Goal: Task Accomplishment & Management: Use online tool/utility

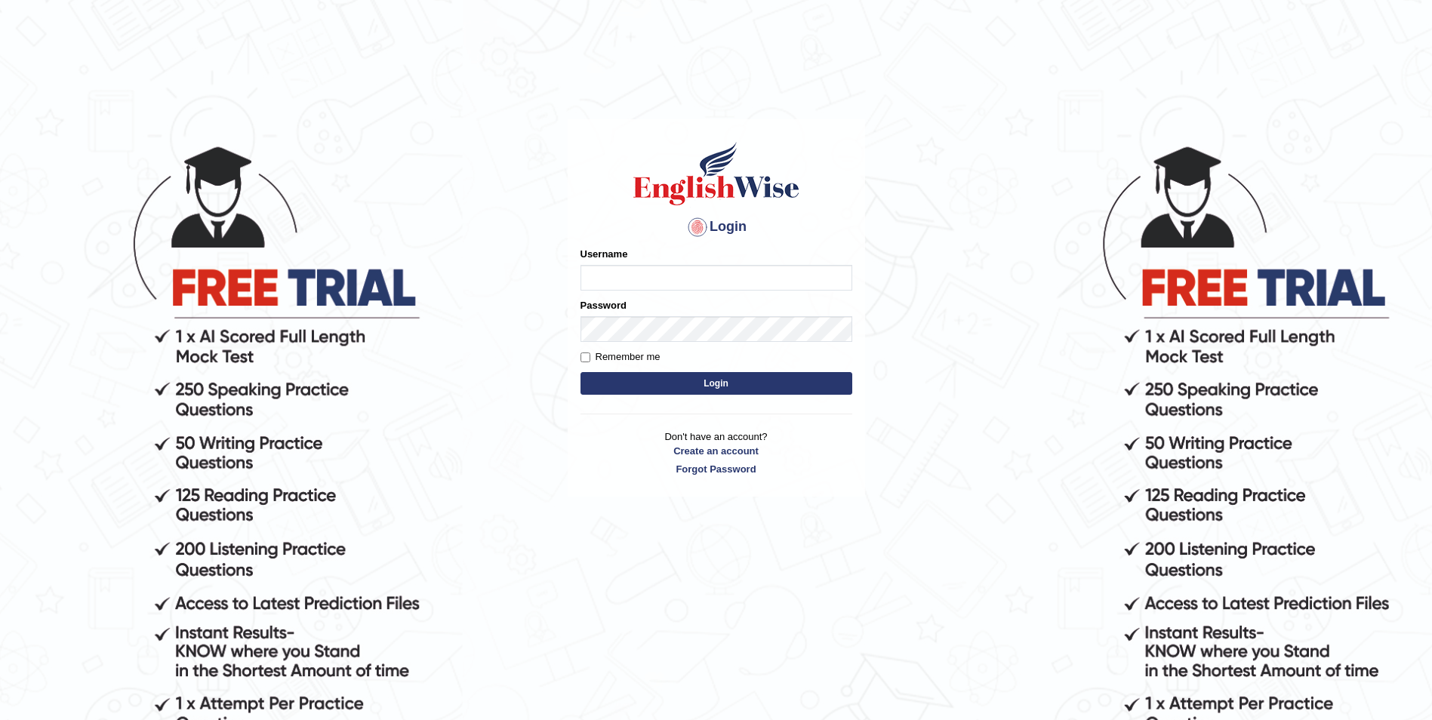
click at [639, 265] on input "Username" at bounding box center [716, 278] width 272 height 26
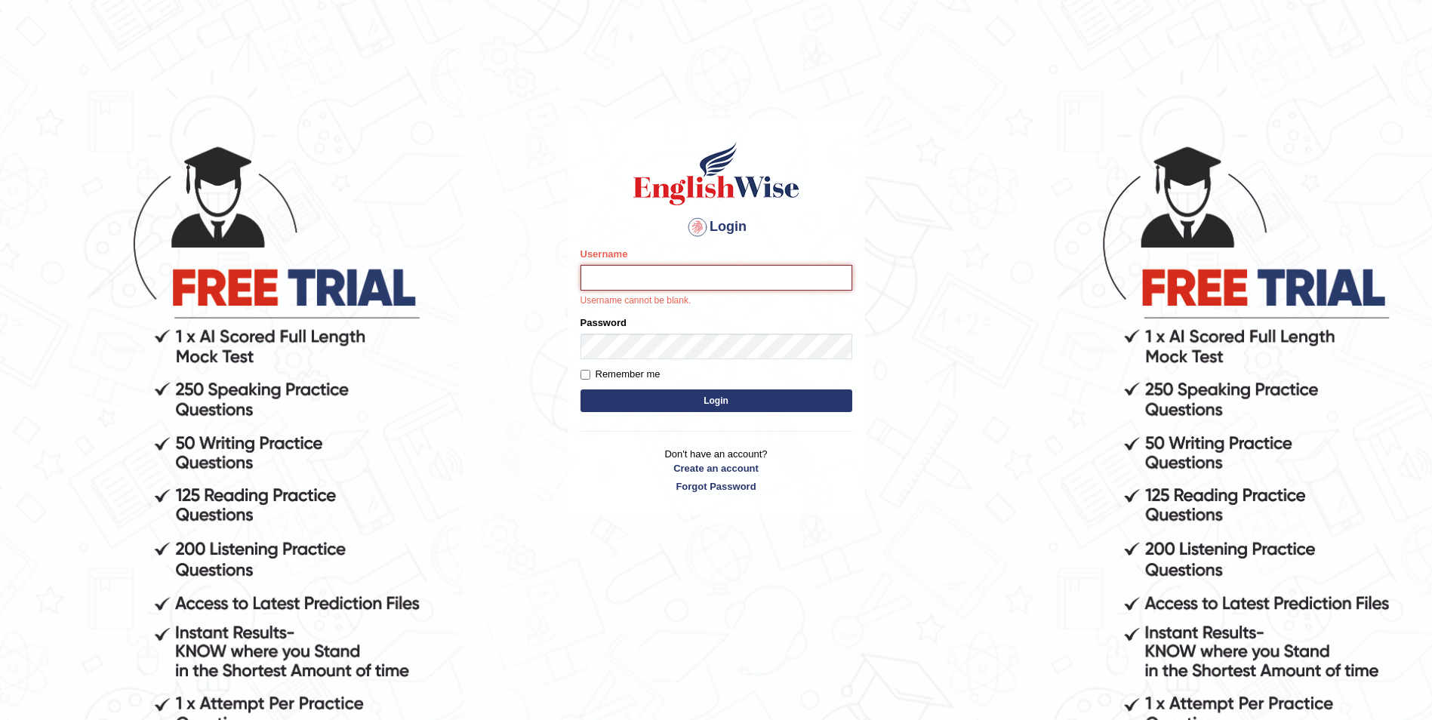
click at [671, 276] on input "Username" at bounding box center [716, 278] width 272 height 26
paste input "peace_parramatta"
type input "peace_parramatta"
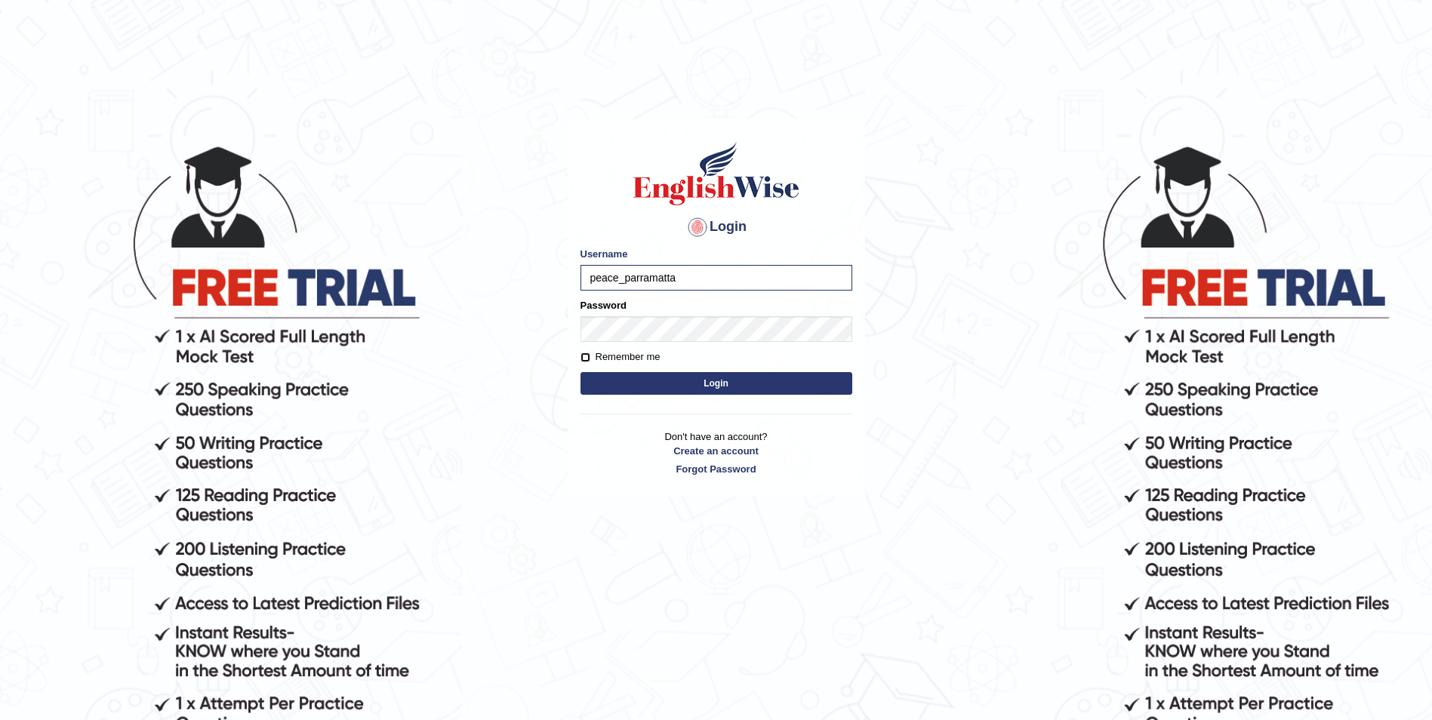
click at [587, 360] on input "Remember me" at bounding box center [585, 357] width 10 height 10
checkbox input "true"
click at [638, 380] on button "Login" at bounding box center [716, 383] width 272 height 23
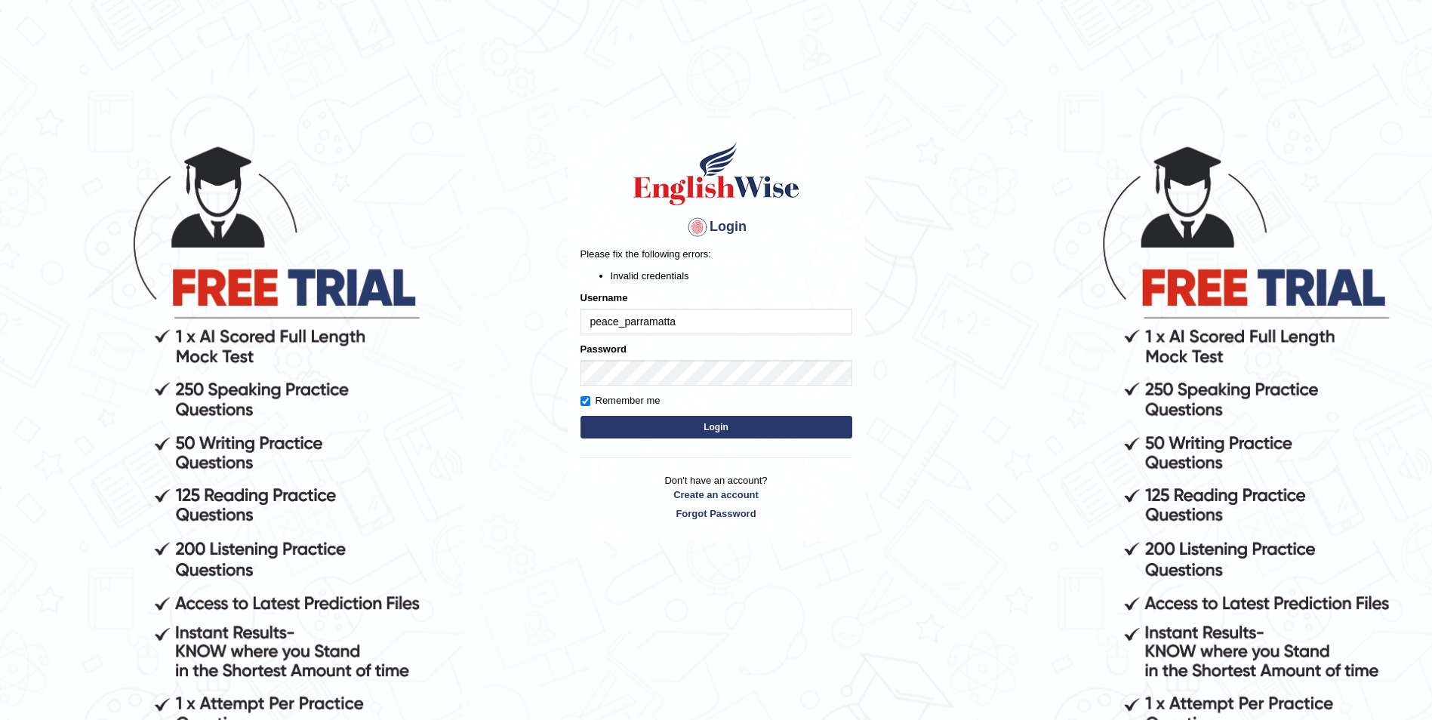
click at [734, 435] on button "Login" at bounding box center [716, 427] width 272 height 23
click at [562, 355] on body "Login Please fix the following errors: Invalid credentials Username peace_parra…" at bounding box center [716, 432] width 1432 height 720
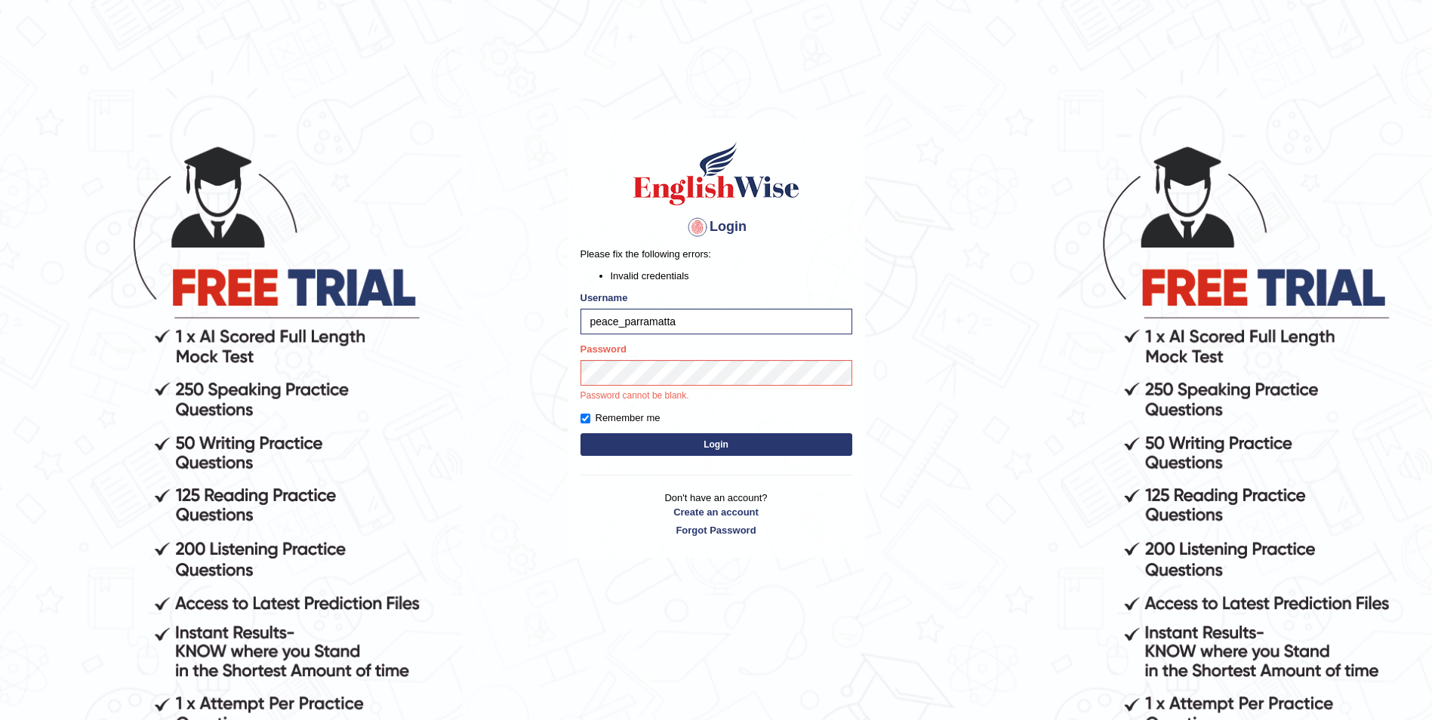
click at [749, 446] on button "Login" at bounding box center [716, 444] width 272 height 23
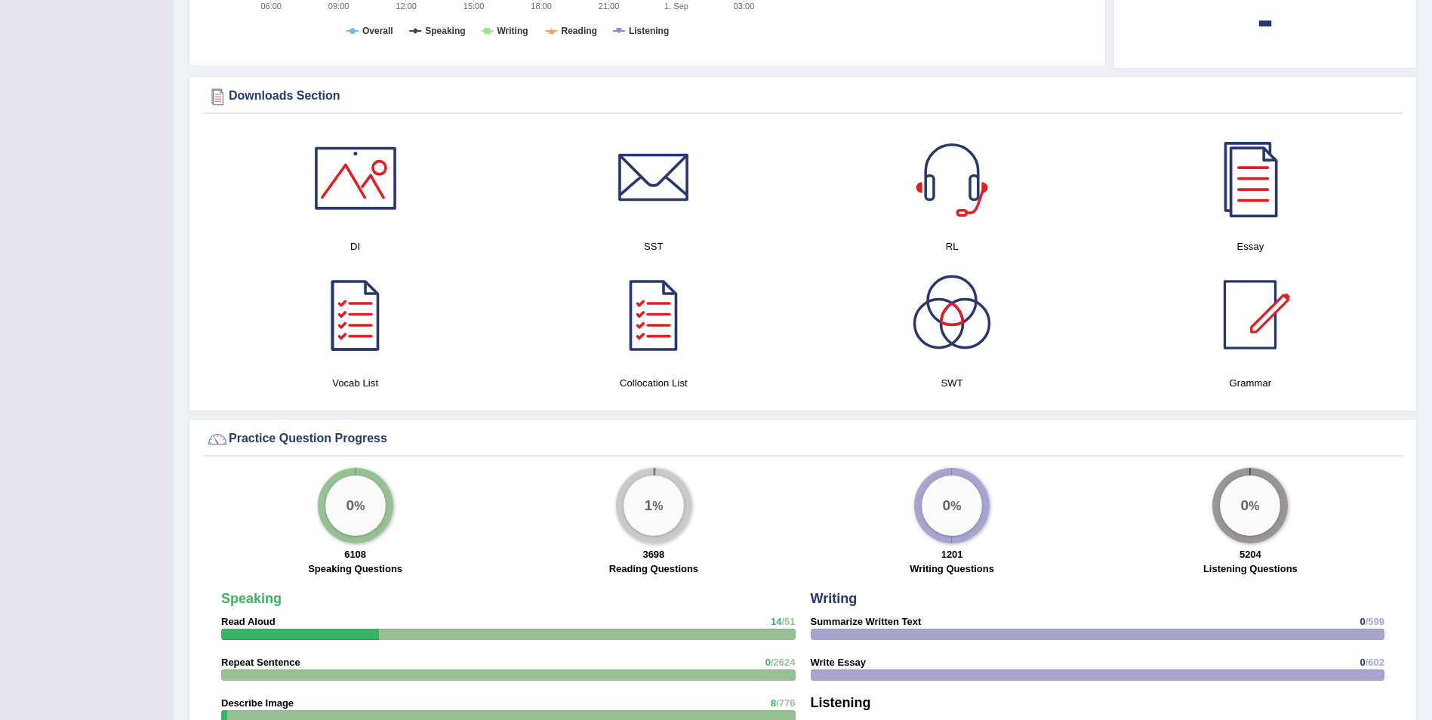
scroll to position [755, 0]
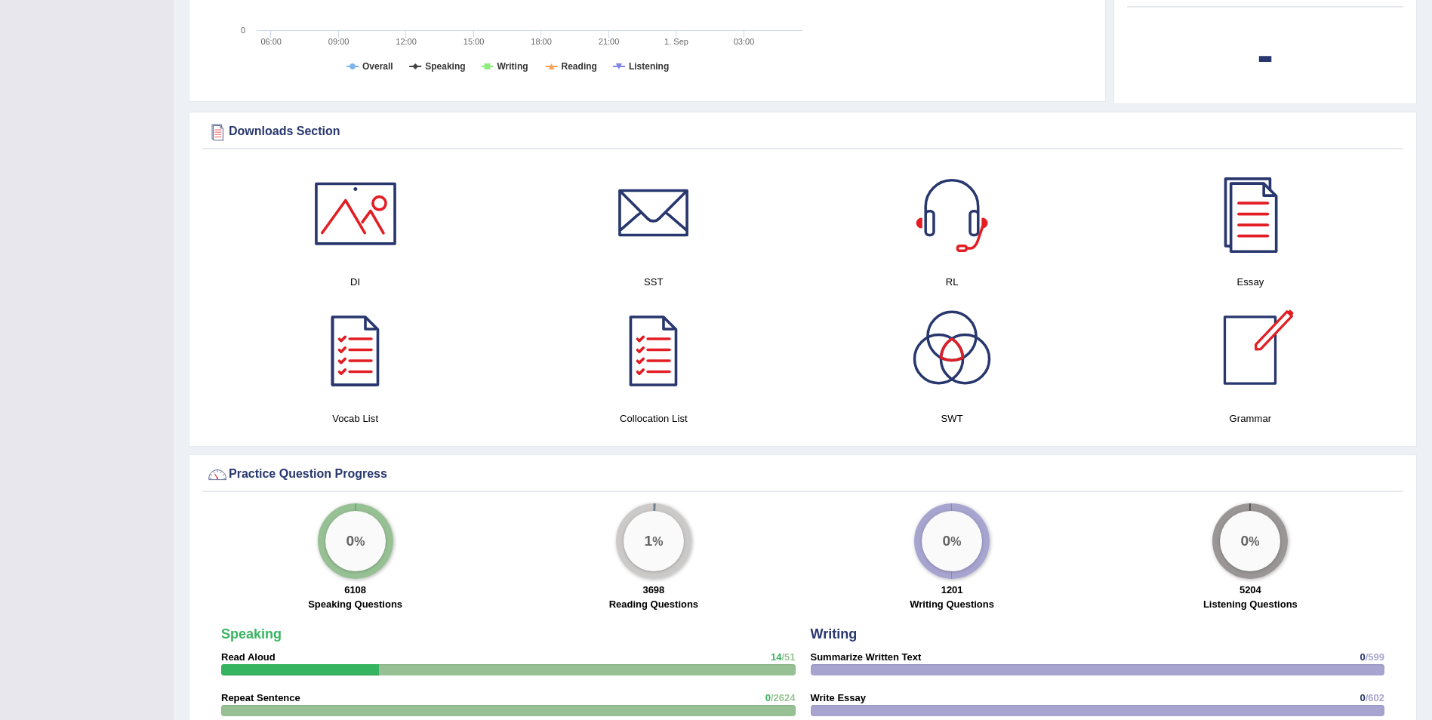
click at [1261, 355] on div at bounding box center [1250, 350] width 106 height 106
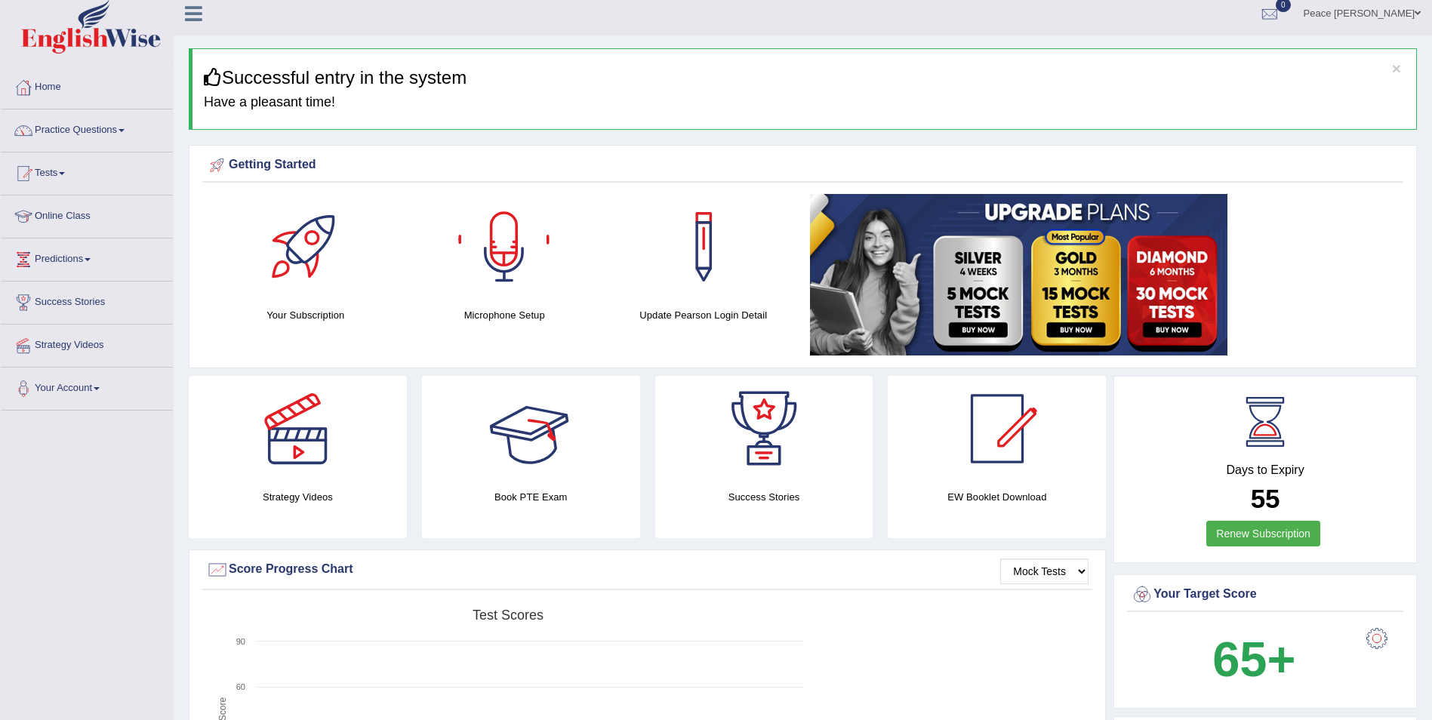
scroll to position [0, 0]
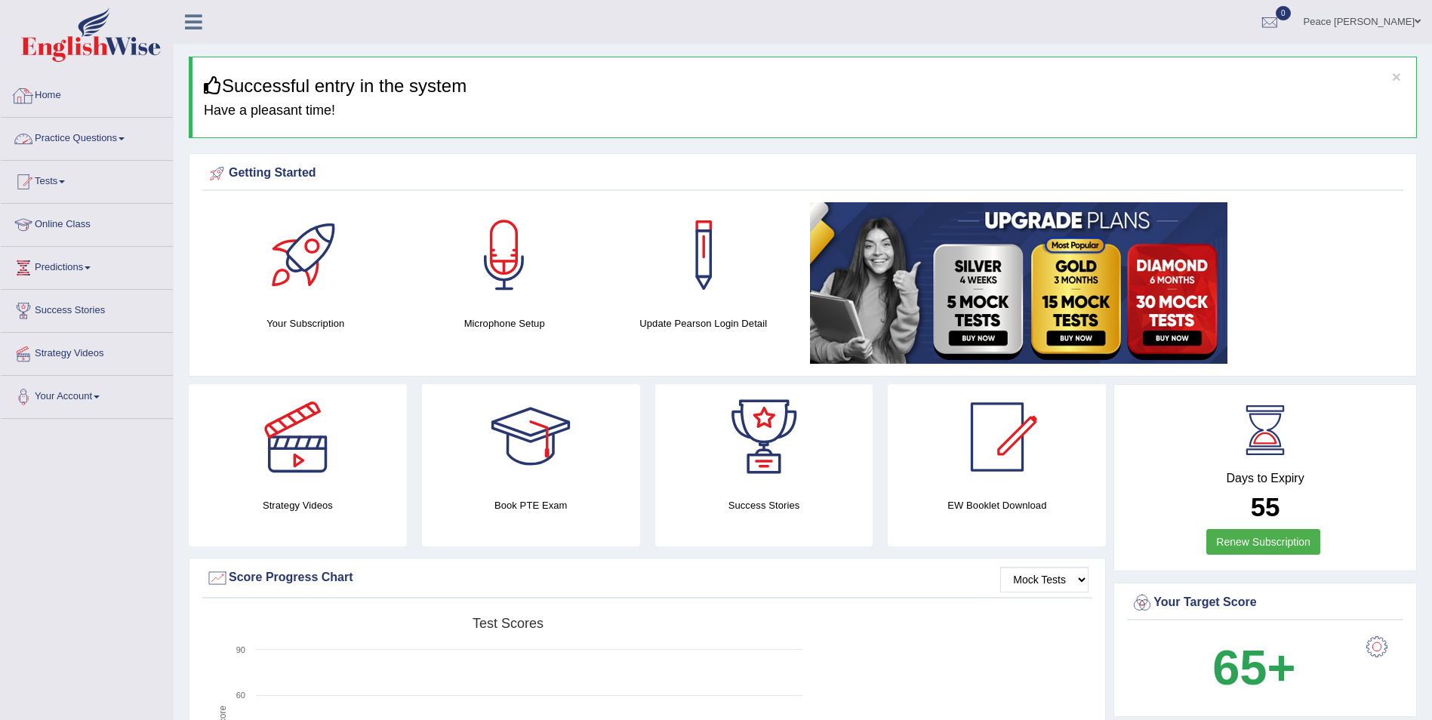
click at [60, 88] on link "Home" at bounding box center [87, 94] width 172 height 38
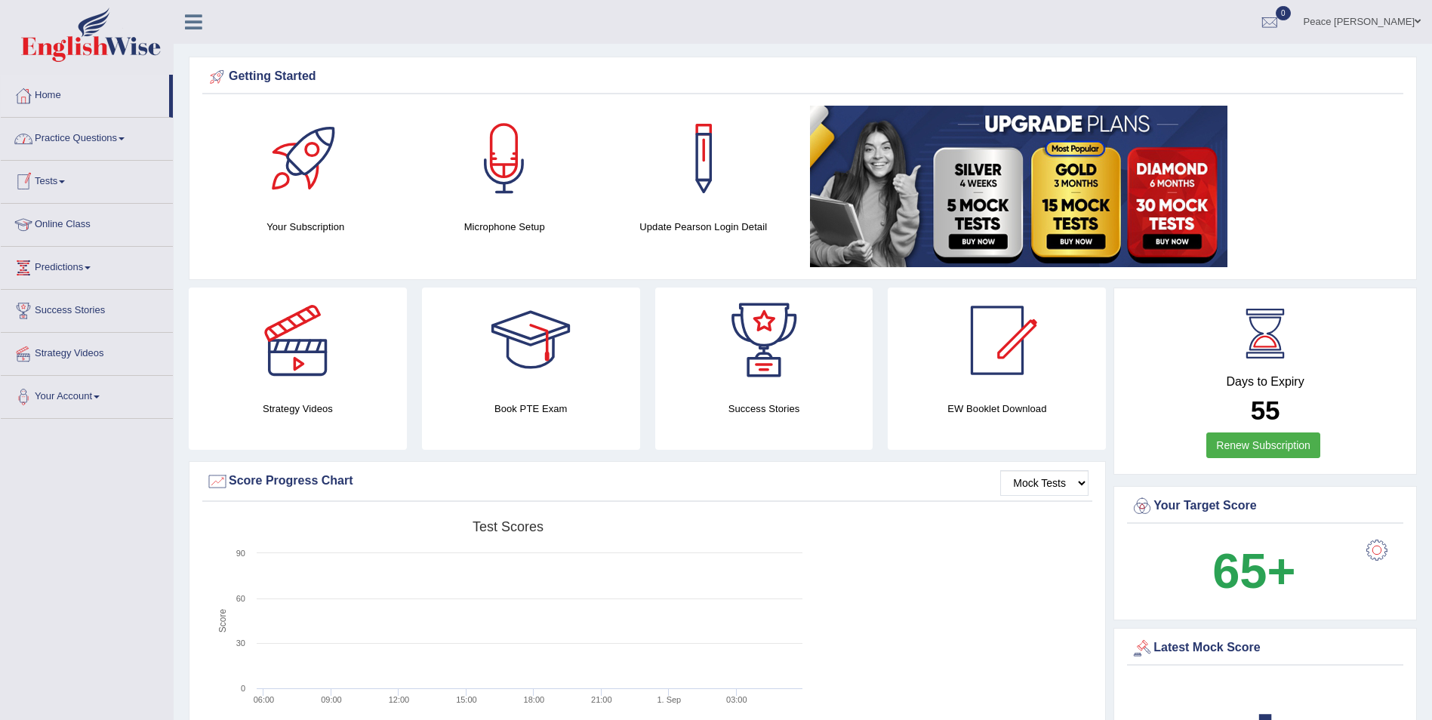
click at [125, 137] on link "Practice Questions" at bounding box center [87, 137] width 172 height 38
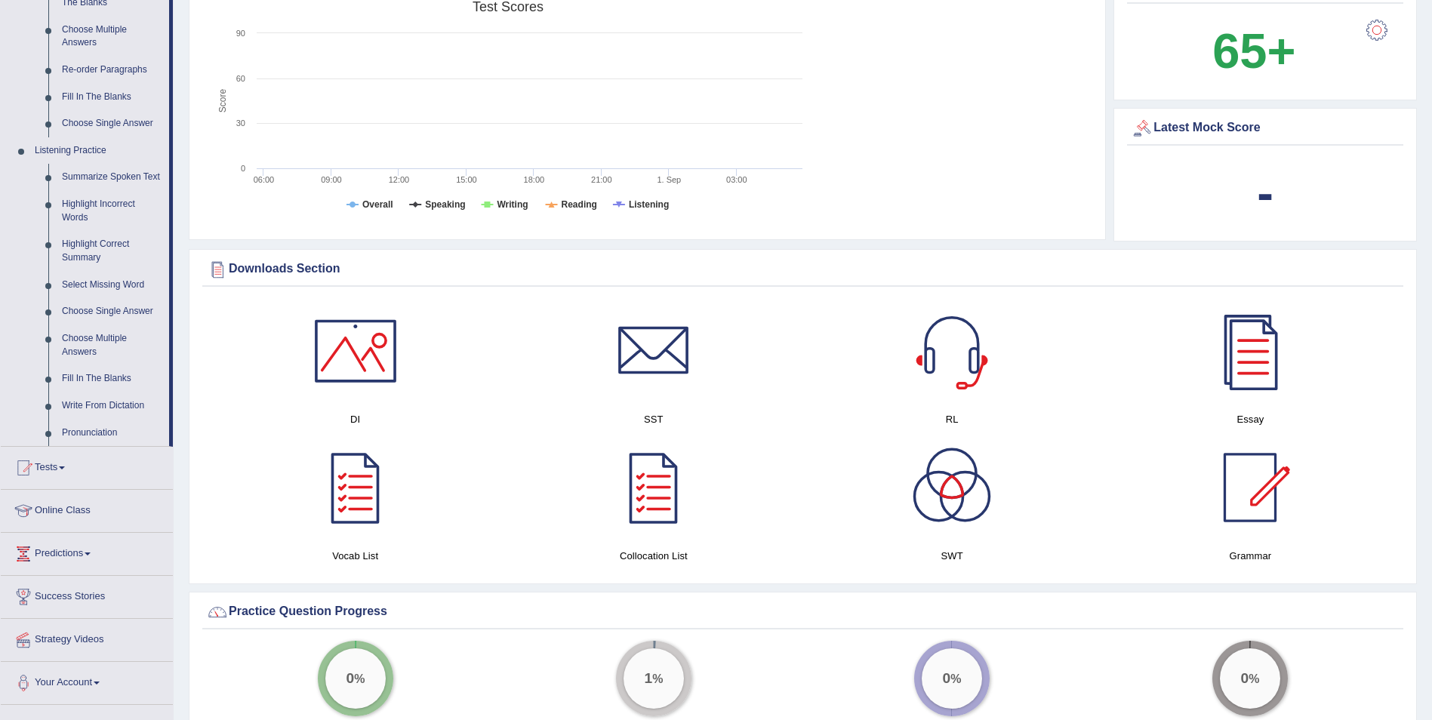
scroll to position [528, 0]
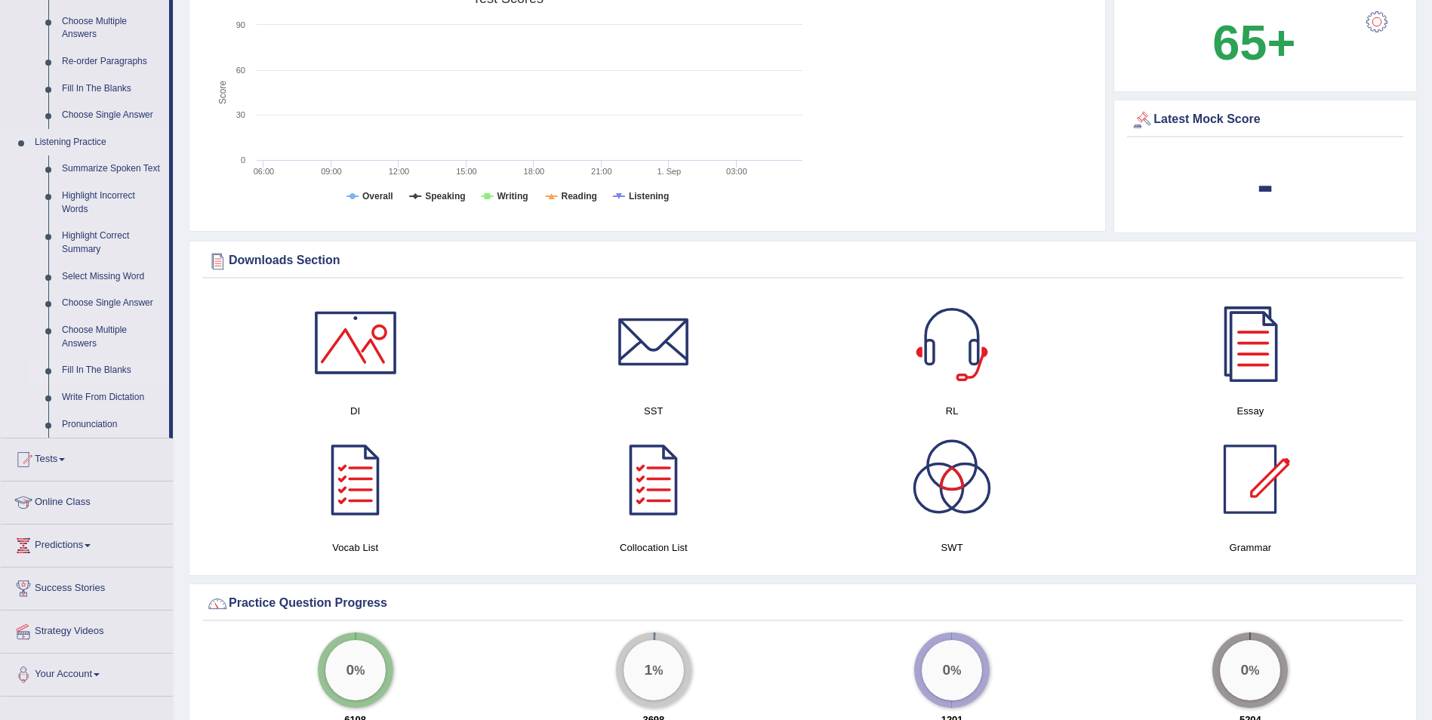
click at [113, 368] on link "Fill In The Blanks" at bounding box center [112, 370] width 114 height 27
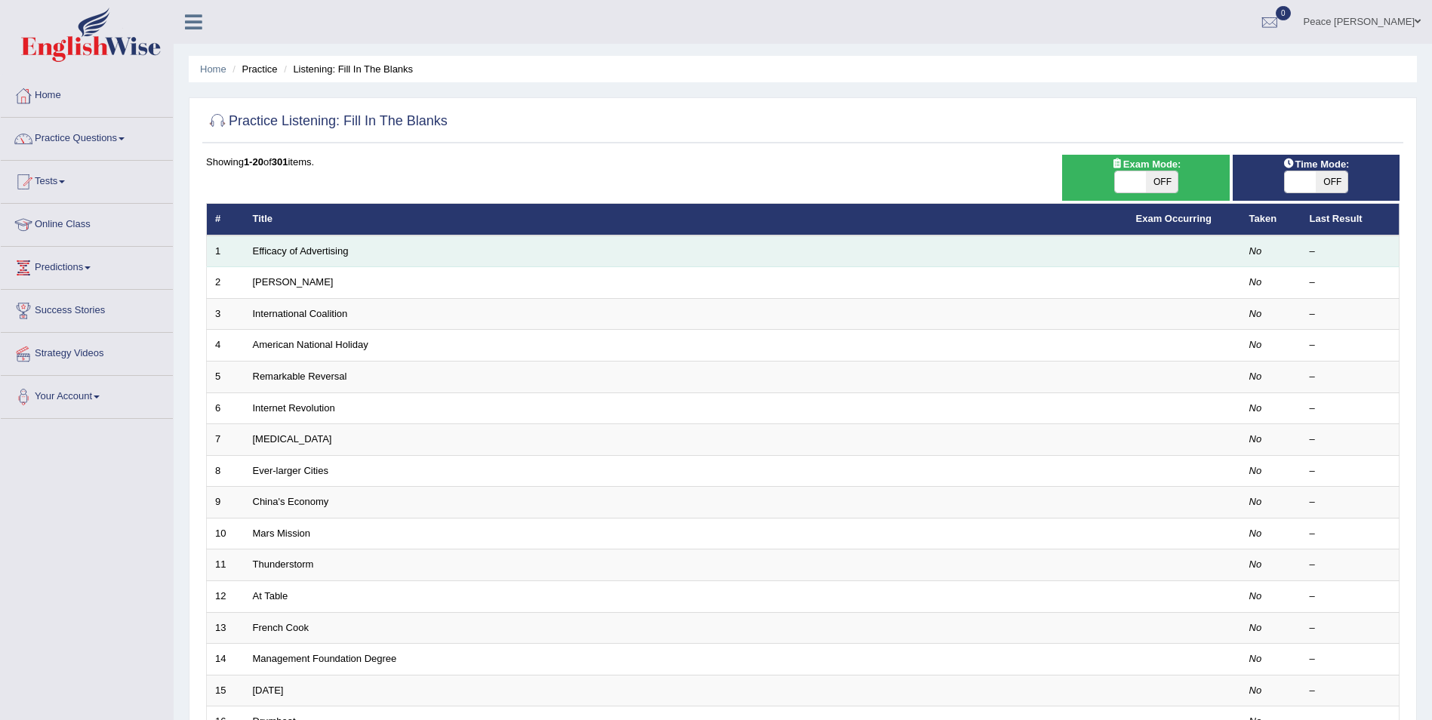
click at [316, 242] on td "Efficacy of Advertising" at bounding box center [686, 251] width 883 height 32
click at [316, 245] on link "Efficacy of Advertising" at bounding box center [301, 250] width 96 height 11
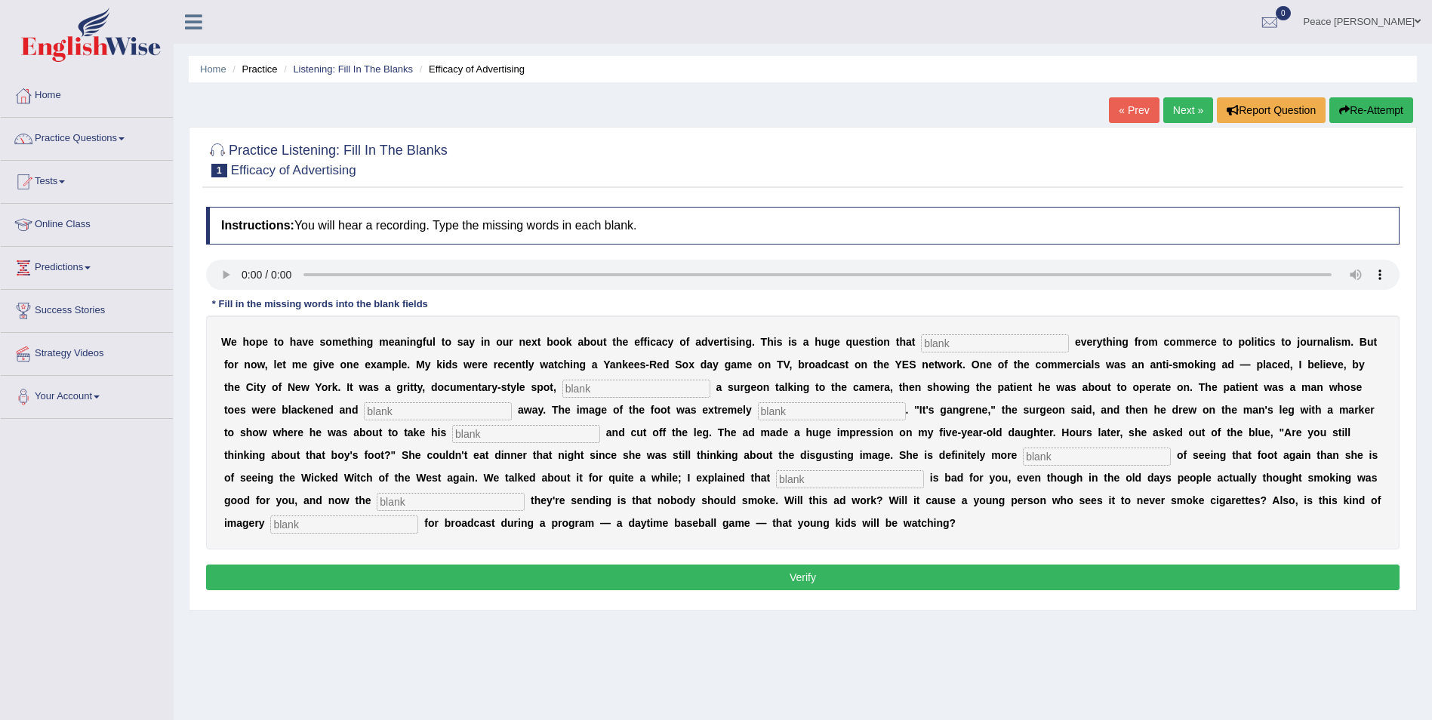
click at [970, 343] on input "text" at bounding box center [995, 343] width 148 height 18
click at [949, 344] on input "text" at bounding box center [995, 343] width 148 height 18
click at [899, 331] on div "W e h o p e t o h a v e s o m e t h i n g m e a n i n g f u l t o s a y i n o u…" at bounding box center [802, 432] width 1193 height 234
click at [908, 352] on div "W e h o p e t o h a v e s o m e t h i n g m e a n i n g f u l t o s a y i n o u…" at bounding box center [802, 432] width 1193 height 234
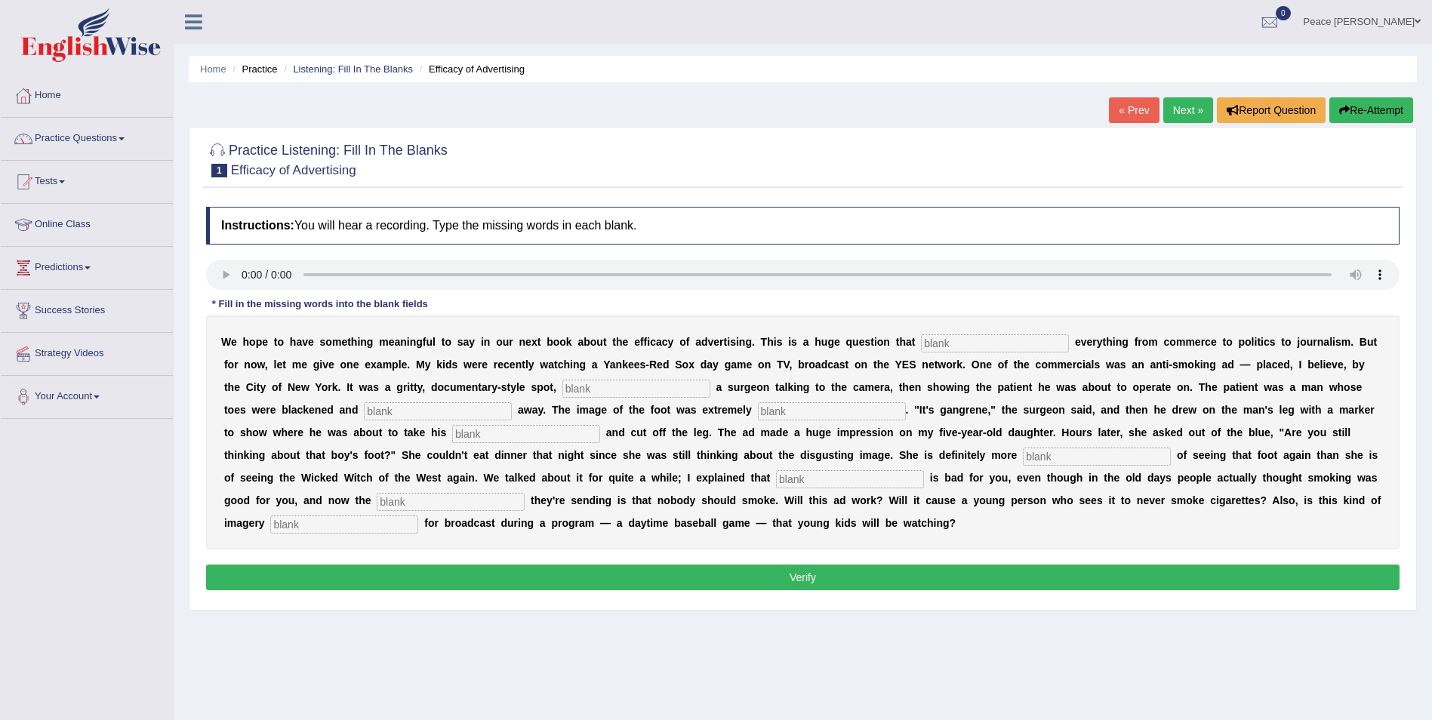
click at [913, 331] on div "W e h o p e t o h a v e s o m e t h i n g m e a n i n g f u l t o s a y i n o u…" at bounding box center [802, 432] width 1193 height 234
click at [925, 347] on input "text" at bounding box center [995, 343] width 148 height 18
type input "inpacts"
click at [1053, 684] on div "Home Practice Listening: Fill In The Blanks Efficacy of Advertising « Prev Next…" at bounding box center [803, 377] width 1258 height 755
click at [562, 380] on input "text" at bounding box center [636, 389] width 148 height 18
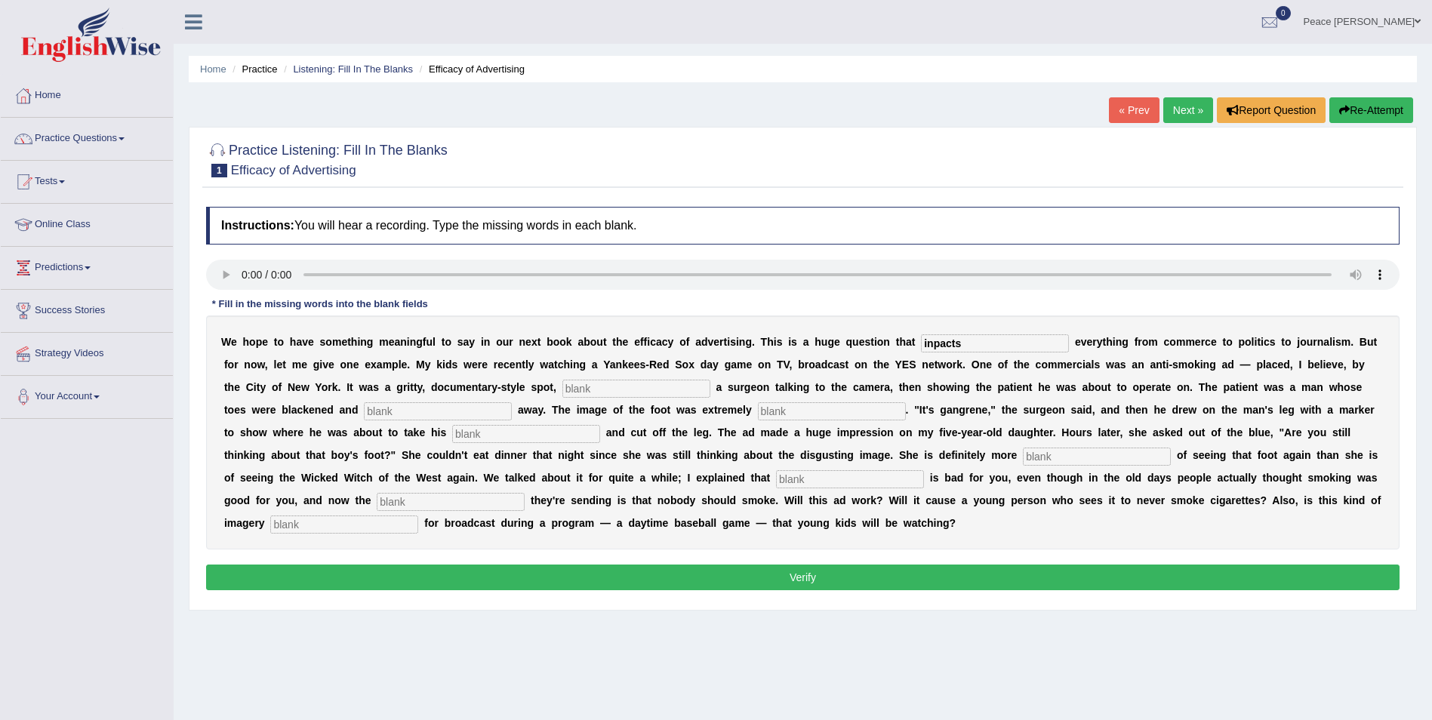
click at [562, 380] on input "text" at bounding box center [636, 389] width 148 height 18
click at [1357, 109] on button "Re-Attempt" at bounding box center [1371, 110] width 84 height 26
click at [1031, 703] on div "Home Practice Listening: Fill In The Blanks Efficacy of Advertising « Prev Next…" at bounding box center [803, 377] width 1258 height 755
click at [921, 338] on input "text" at bounding box center [995, 343] width 148 height 18
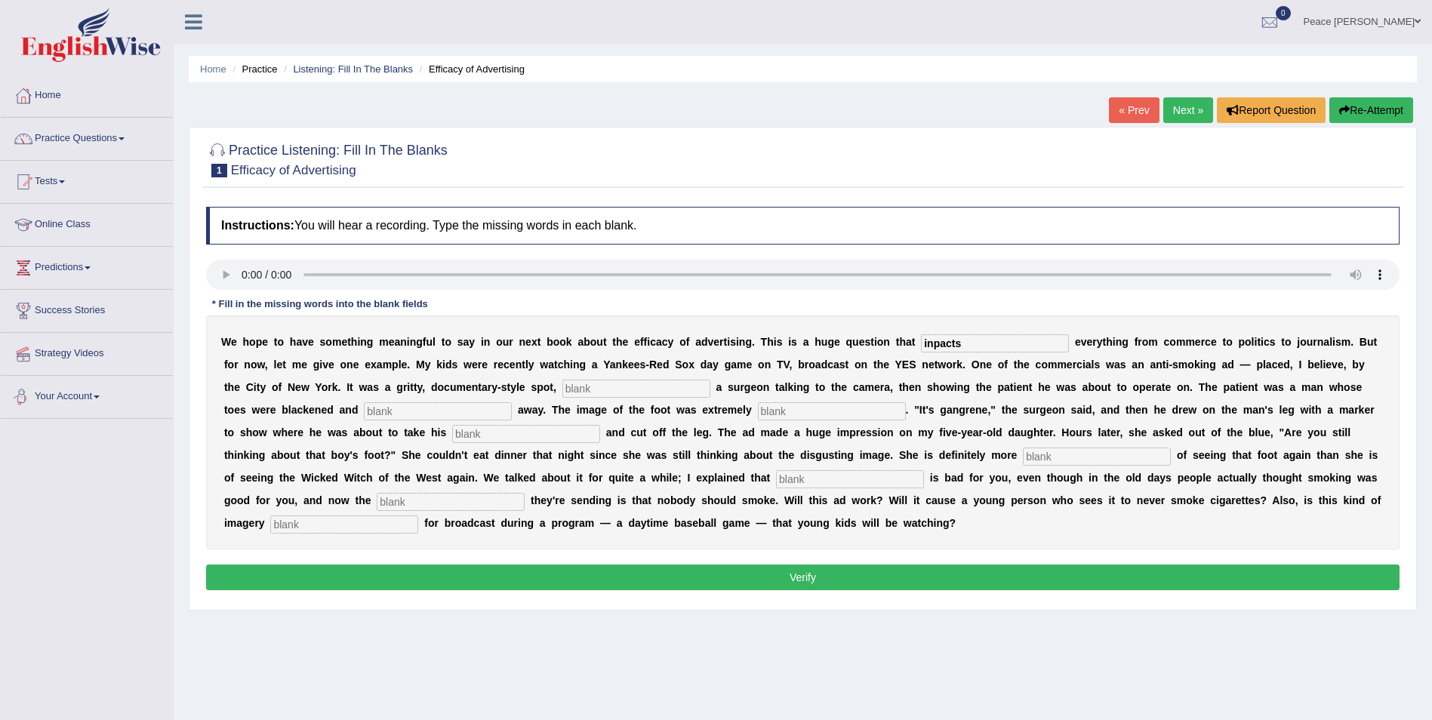
type input "inpacts"
click at [562, 390] on input "text" at bounding box center [636, 389] width 148 height 18
type input "furturing"
click at [364, 414] on input "text" at bounding box center [438, 411] width 148 height 18
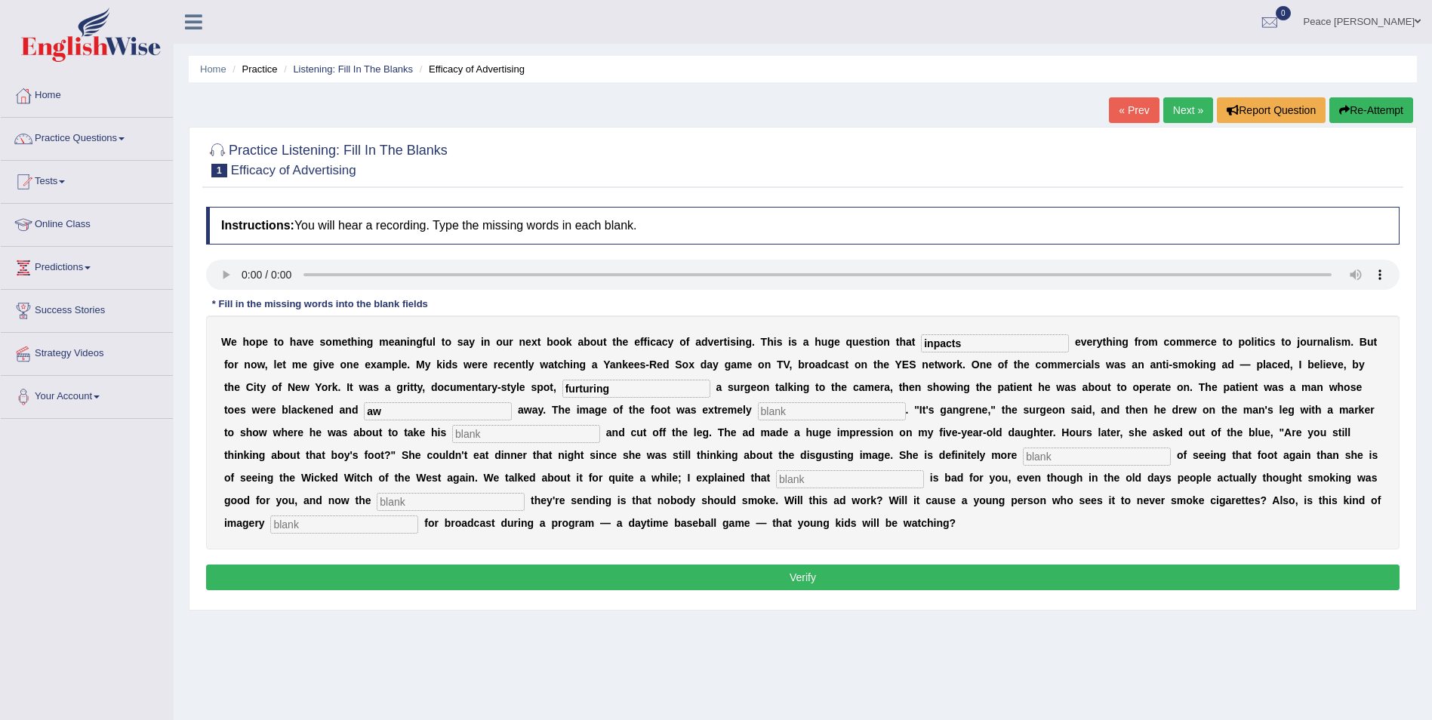
type input "a"
type input "blacking"
click at [758, 407] on input "text" at bounding box center [832, 411] width 148 height 18
click at [452, 428] on input "text" at bounding box center [526, 434] width 148 height 18
type input "hack saw"
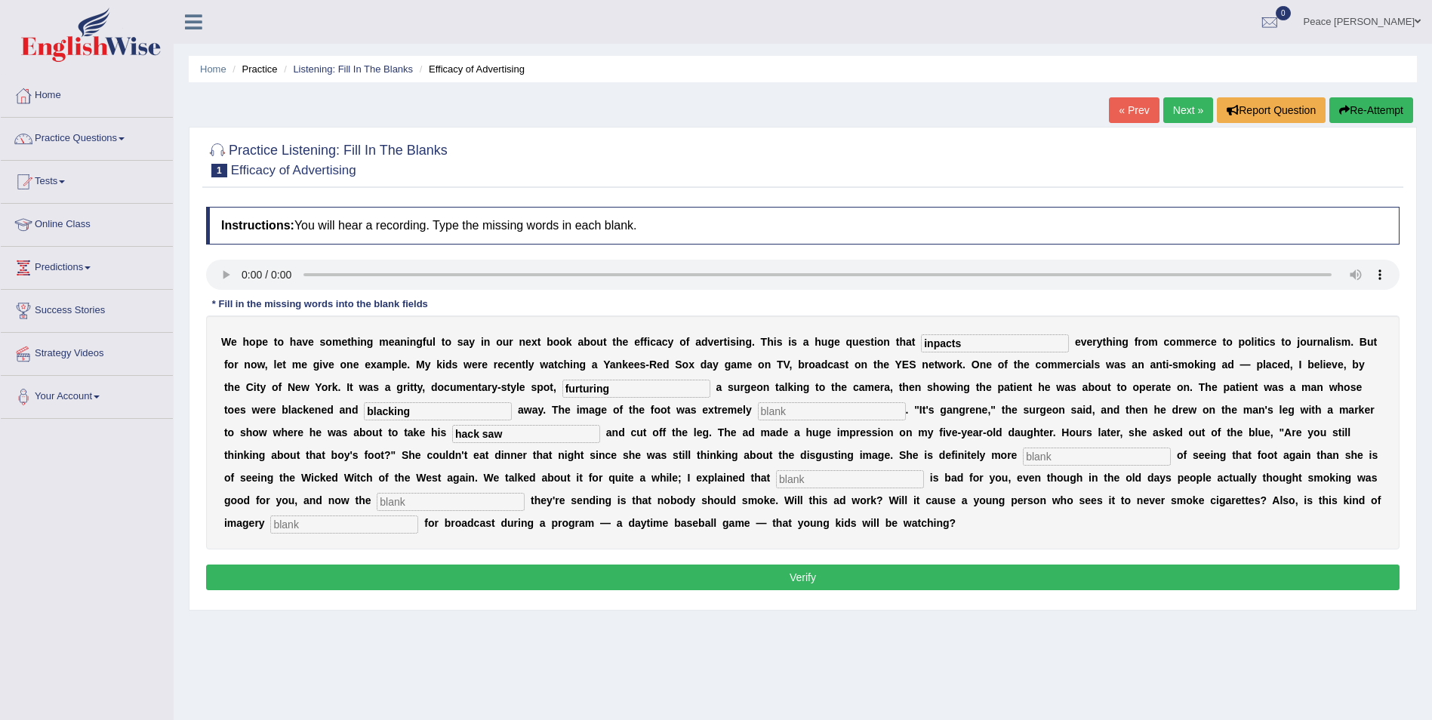
click at [1023, 453] on input "text" at bounding box center [1097, 457] width 148 height 18
type input "scared"
click at [524, 493] on input "text" at bounding box center [451, 502] width 148 height 18
click at [776, 484] on input "text" at bounding box center [850, 479] width 148 height 18
type input "smoking"
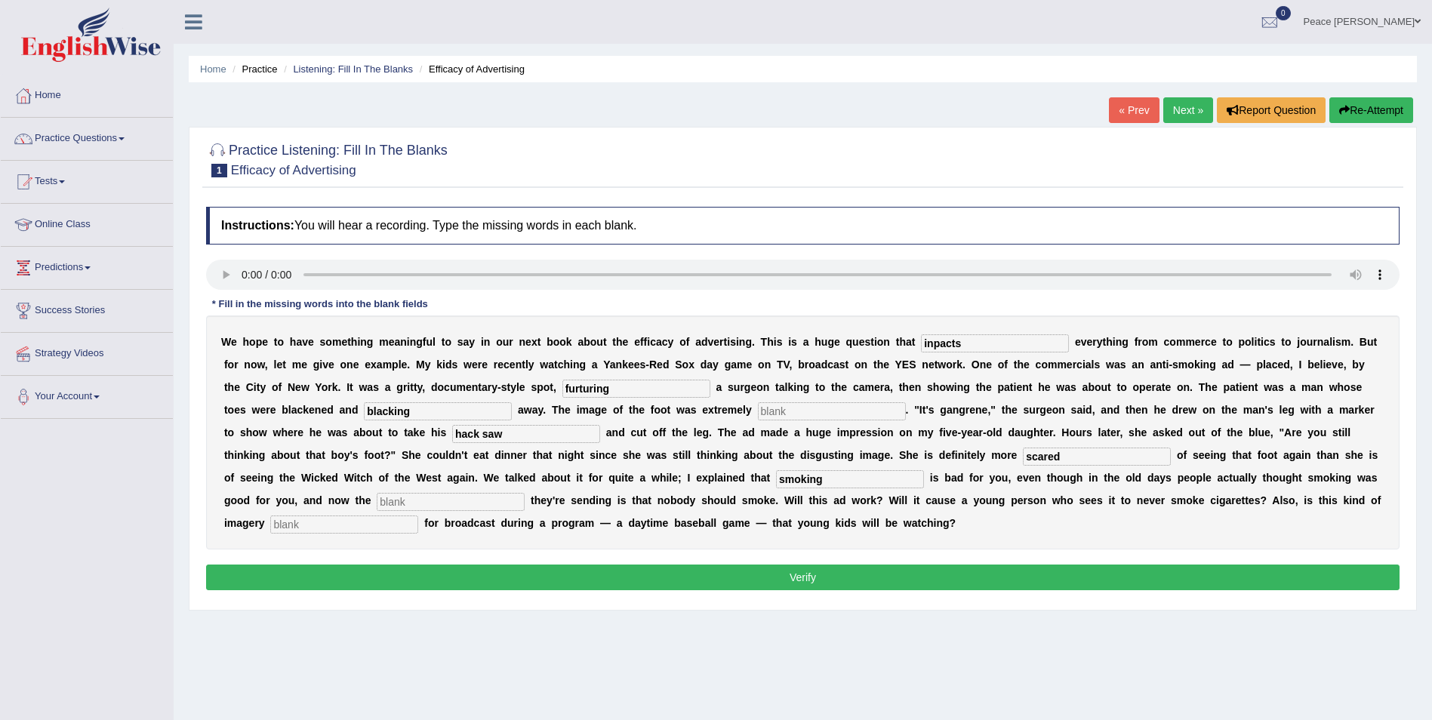
click at [524, 493] on input "text" at bounding box center [451, 502] width 148 height 18
click at [524, 493] on input "massage" at bounding box center [451, 502] width 148 height 18
type input "massage"
click at [418, 515] on input "text" at bounding box center [344, 524] width 148 height 18
type input "day time"
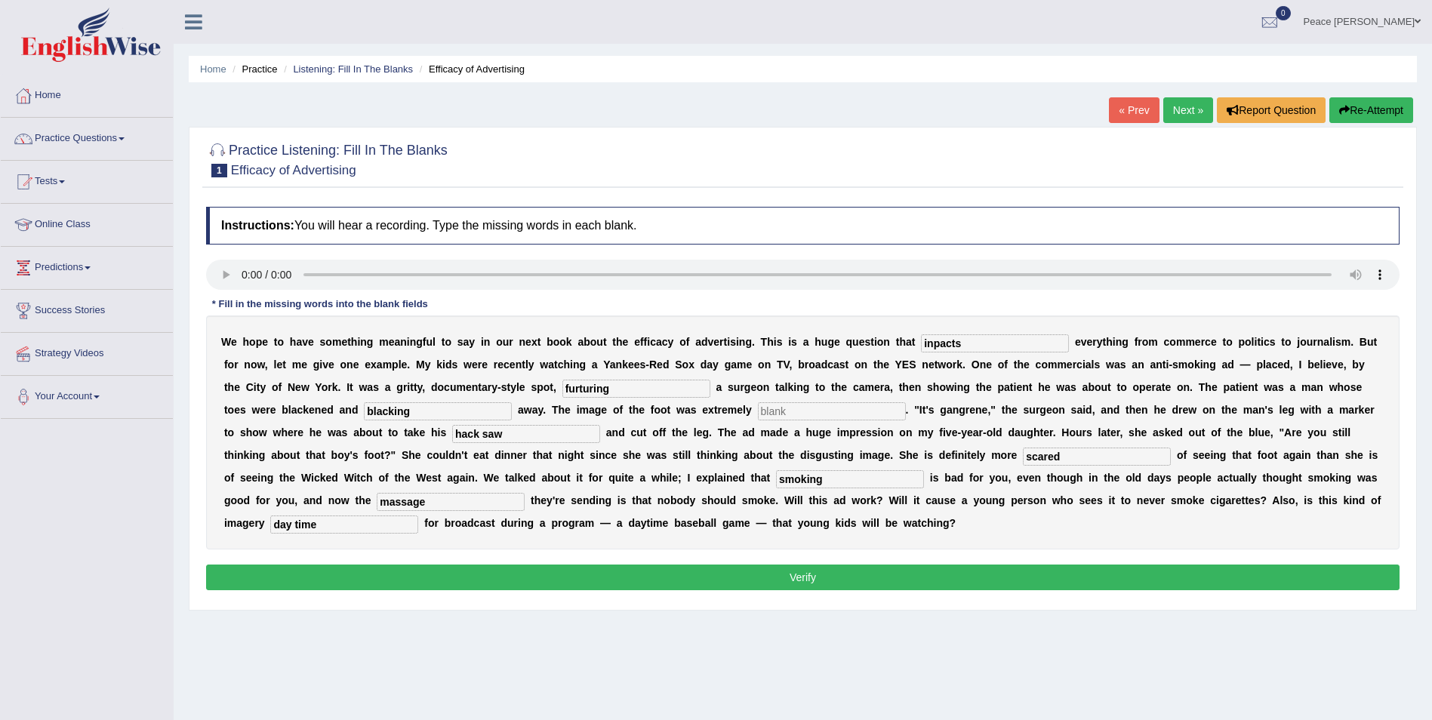
click at [854, 577] on button "Verify" at bounding box center [802, 577] width 1193 height 26
click at [547, 593] on div "Instructions: You will hear a recording. Type the missing words in each blank. …" at bounding box center [802, 400] width 1201 height 403
click at [758, 407] on input "text" at bounding box center [832, 411] width 148 height 18
type input "not sure"
click at [764, 589] on button "Verify" at bounding box center [802, 577] width 1193 height 26
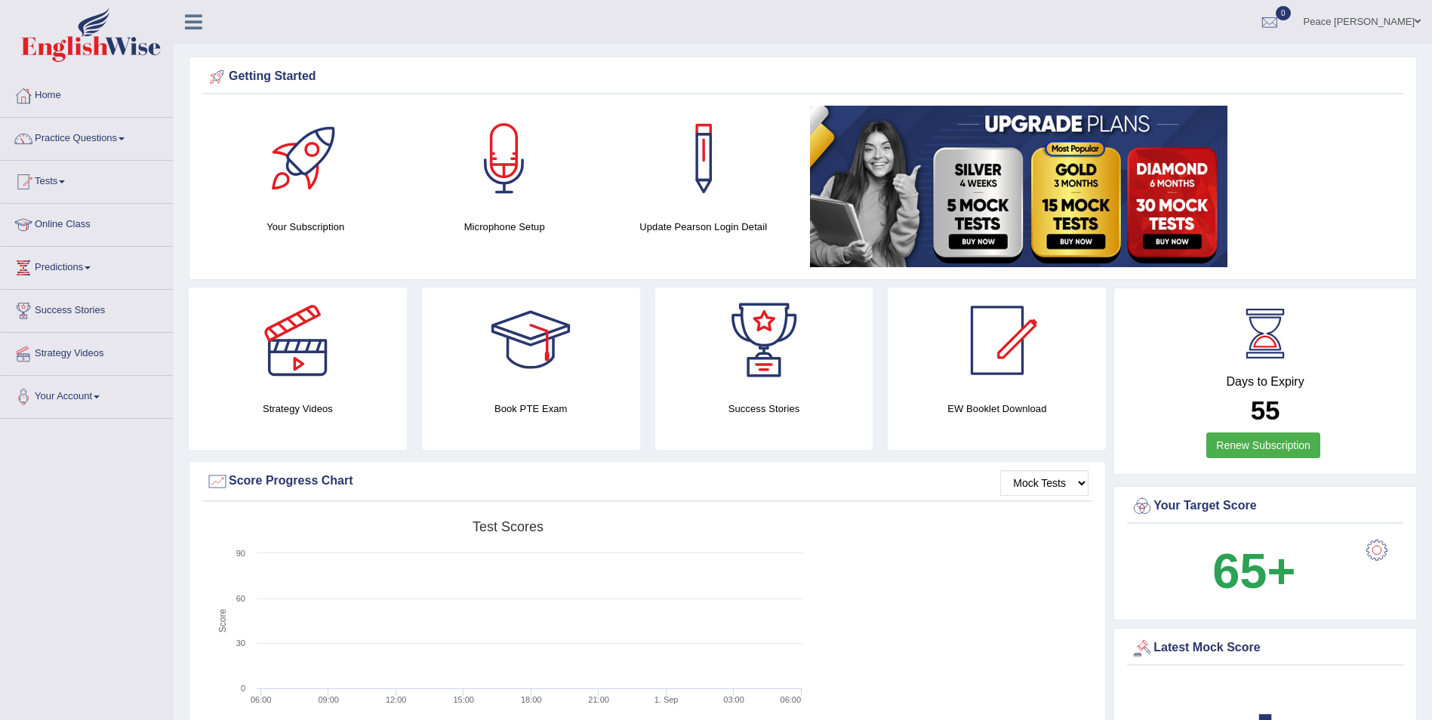
click at [64, 170] on link "Tests" at bounding box center [87, 180] width 172 height 38
click at [123, 132] on link "Practice Questions" at bounding box center [87, 137] width 172 height 38
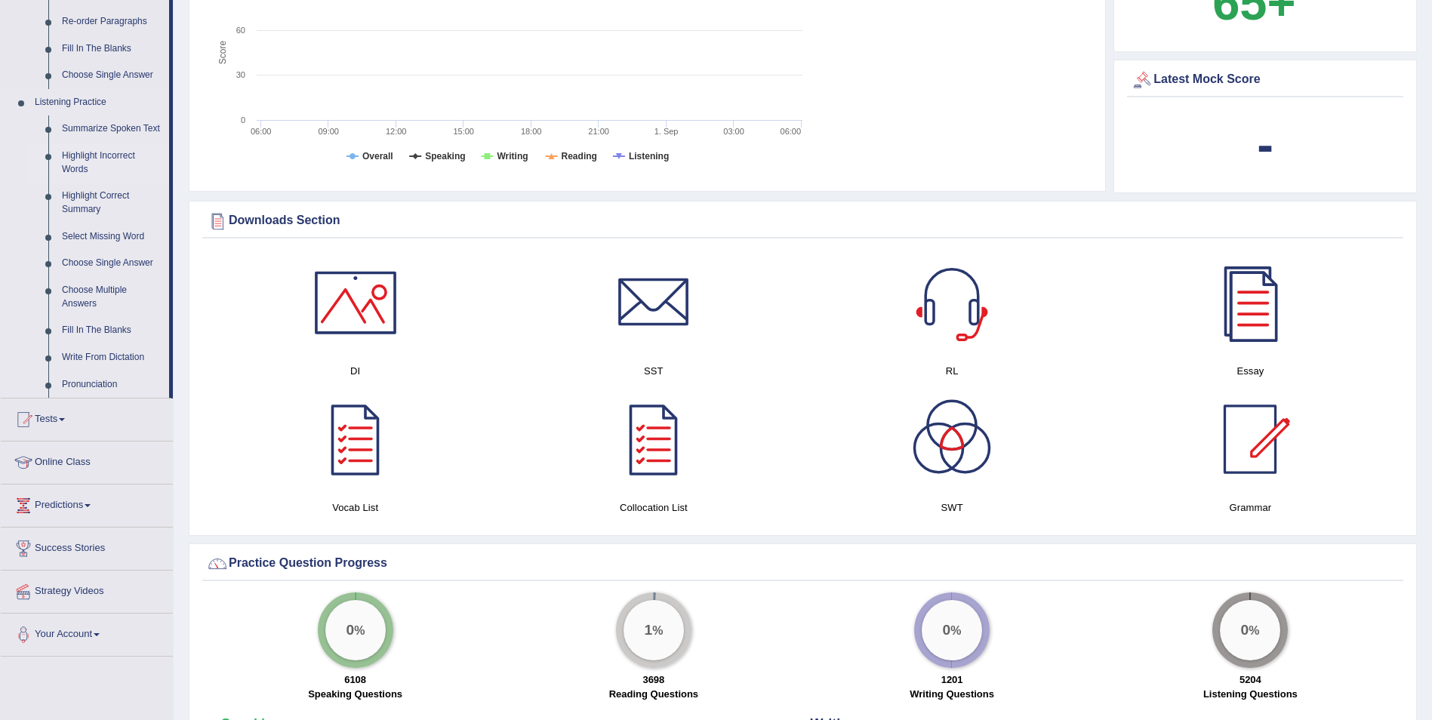
scroll to position [679, 0]
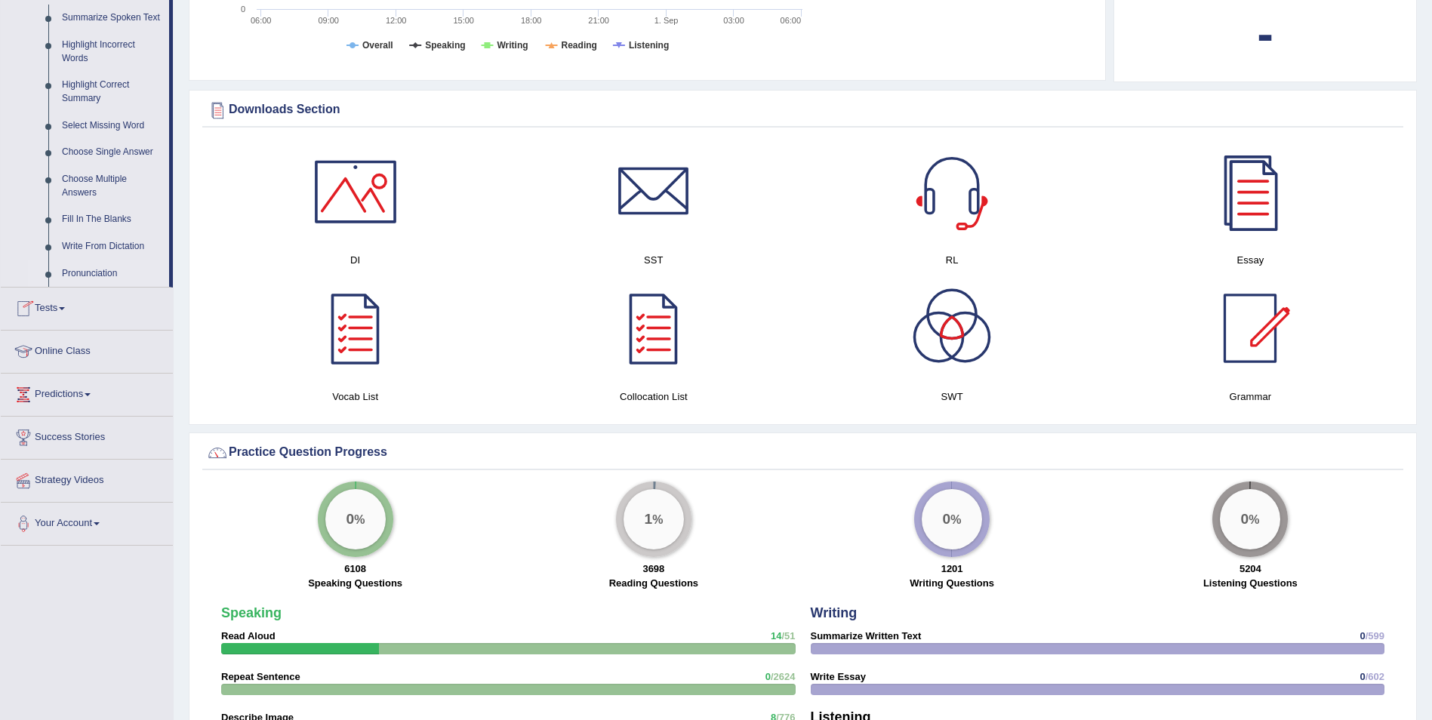
click at [97, 280] on link "Pronunciation" at bounding box center [112, 273] width 114 height 27
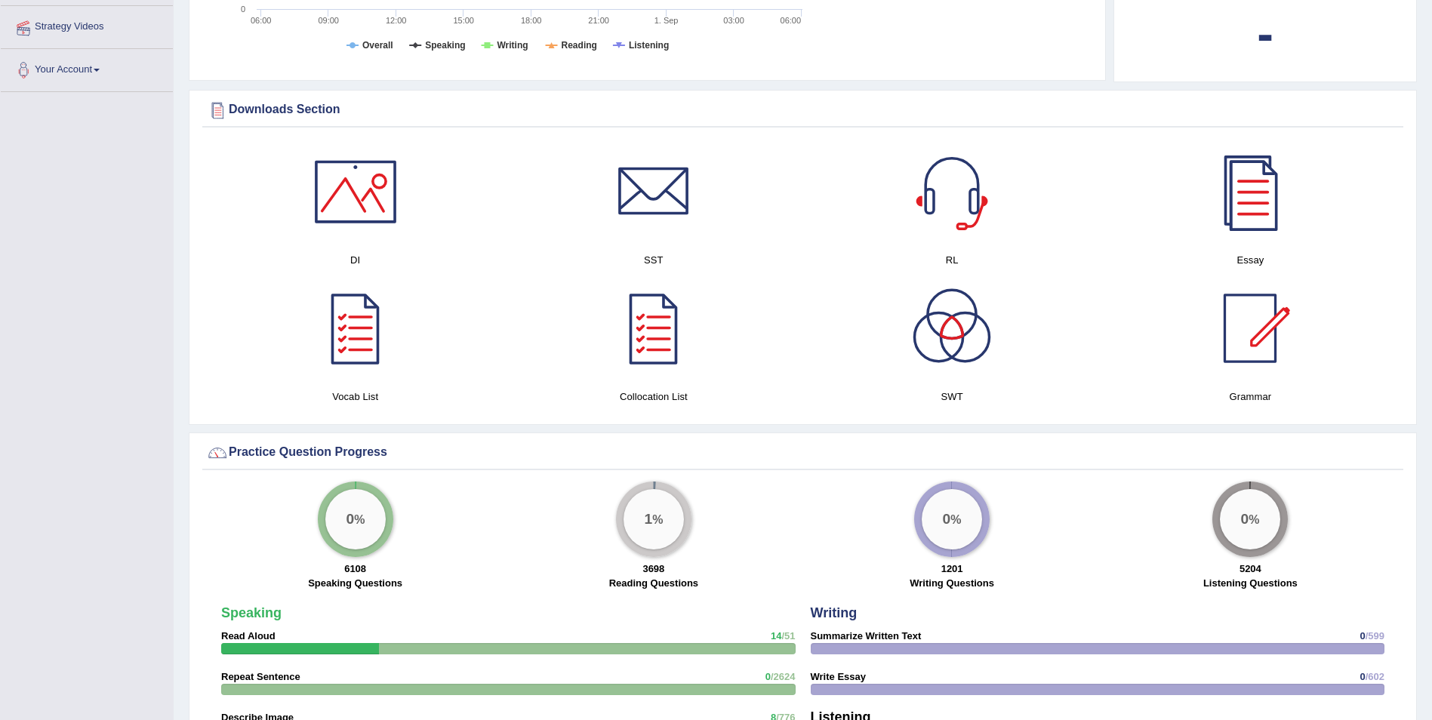
scroll to position [376, 0]
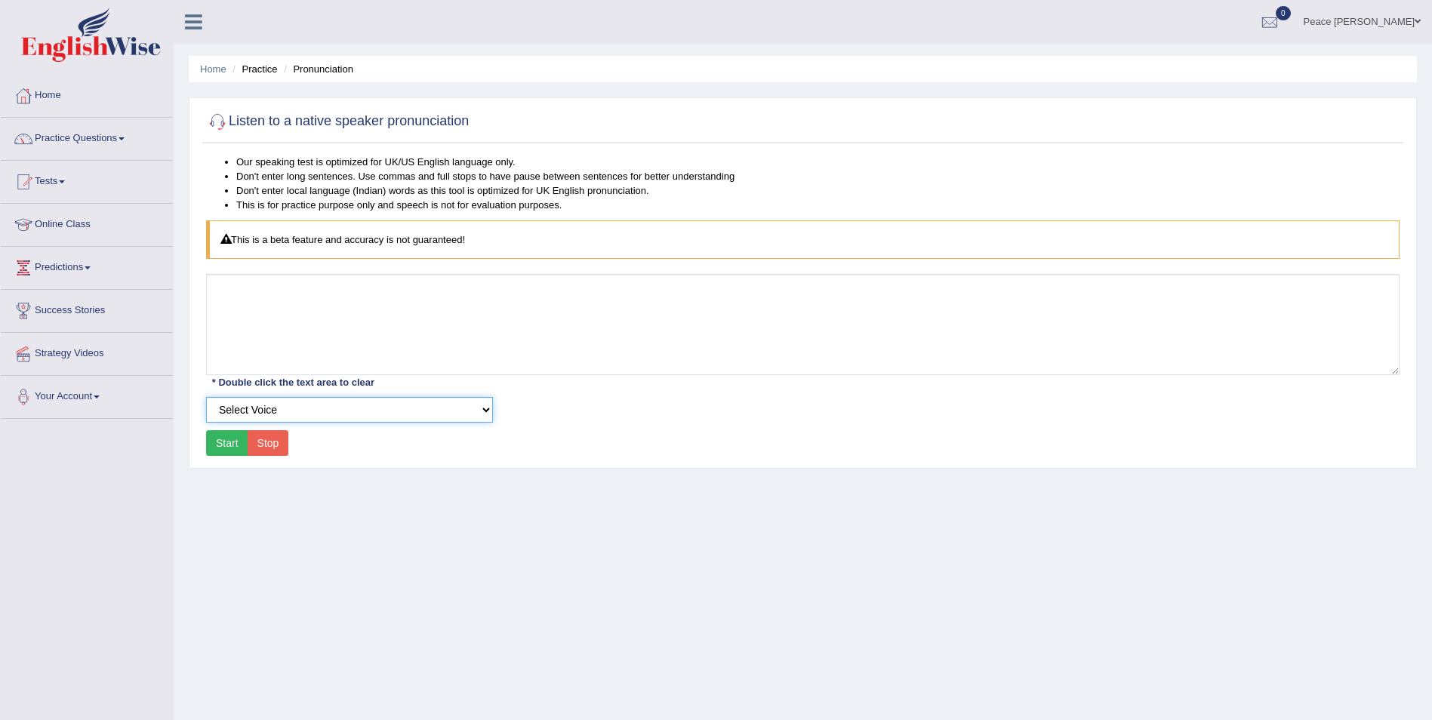
click at [370, 414] on select "Select Voice" at bounding box center [349, 410] width 287 height 26
click at [593, 426] on div "Our speaking test is optimized for UK/US English language only. Don't enter lon…" at bounding box center [802, 308] width 1201 height 306
click at [55, 186] on link "Tests" at bounding box center [87, 180] width 172 height 38
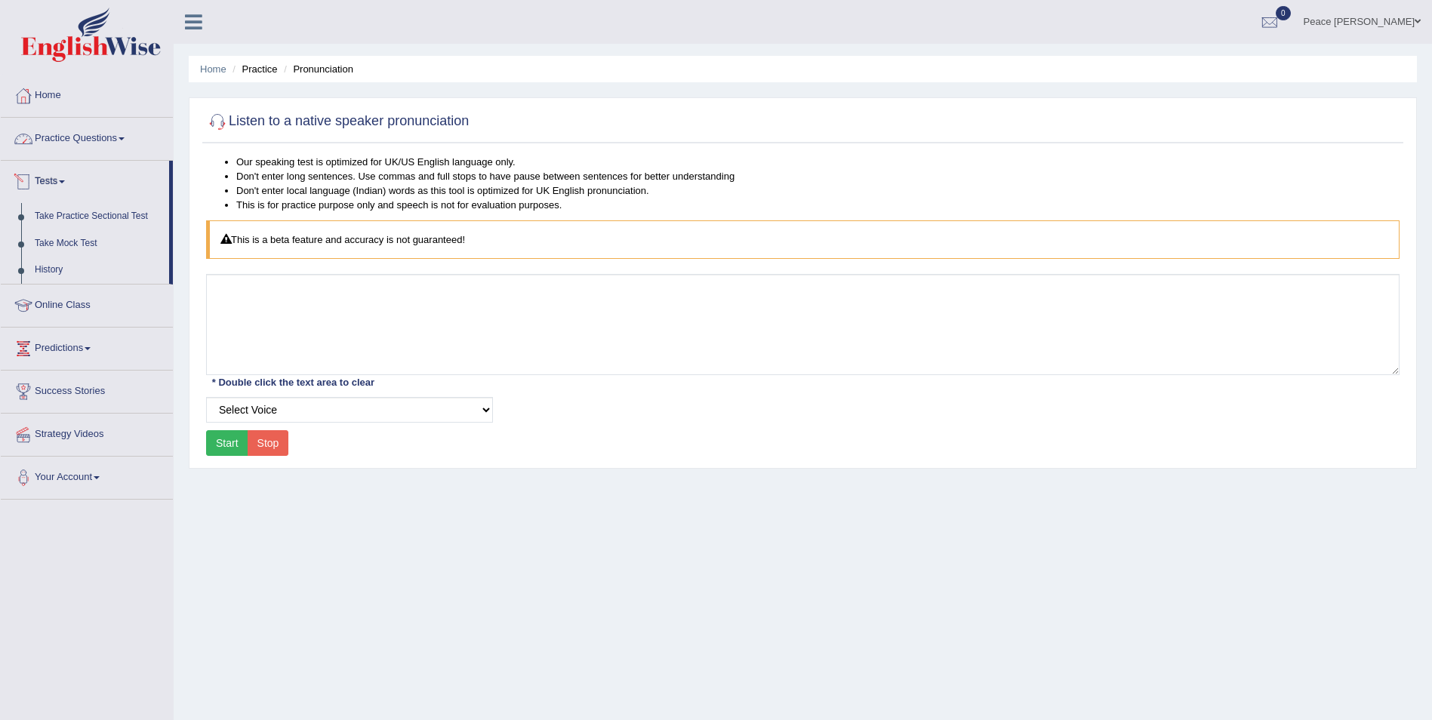
click at [78, 137] on link "Practice Questions" at bounding box center [87, 137] width 172 height 38
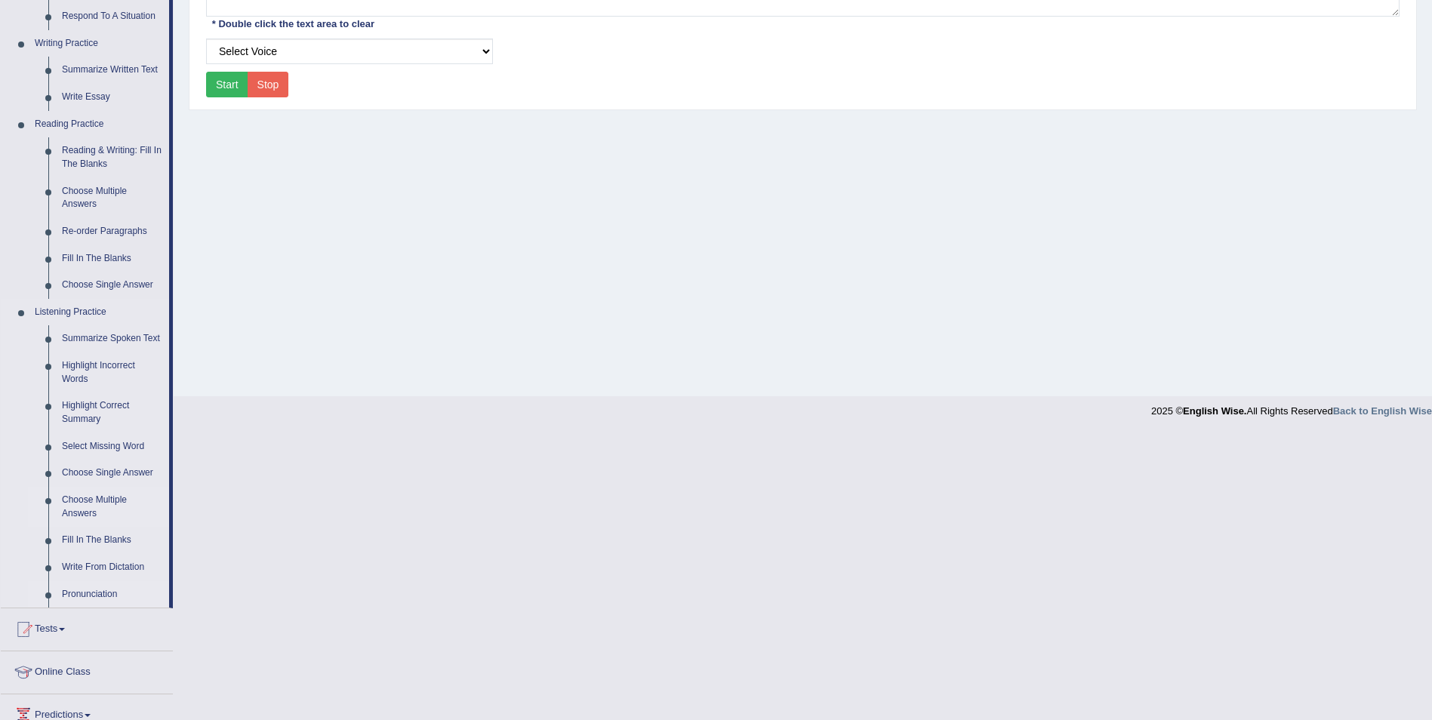
scroll to position [506, 0]
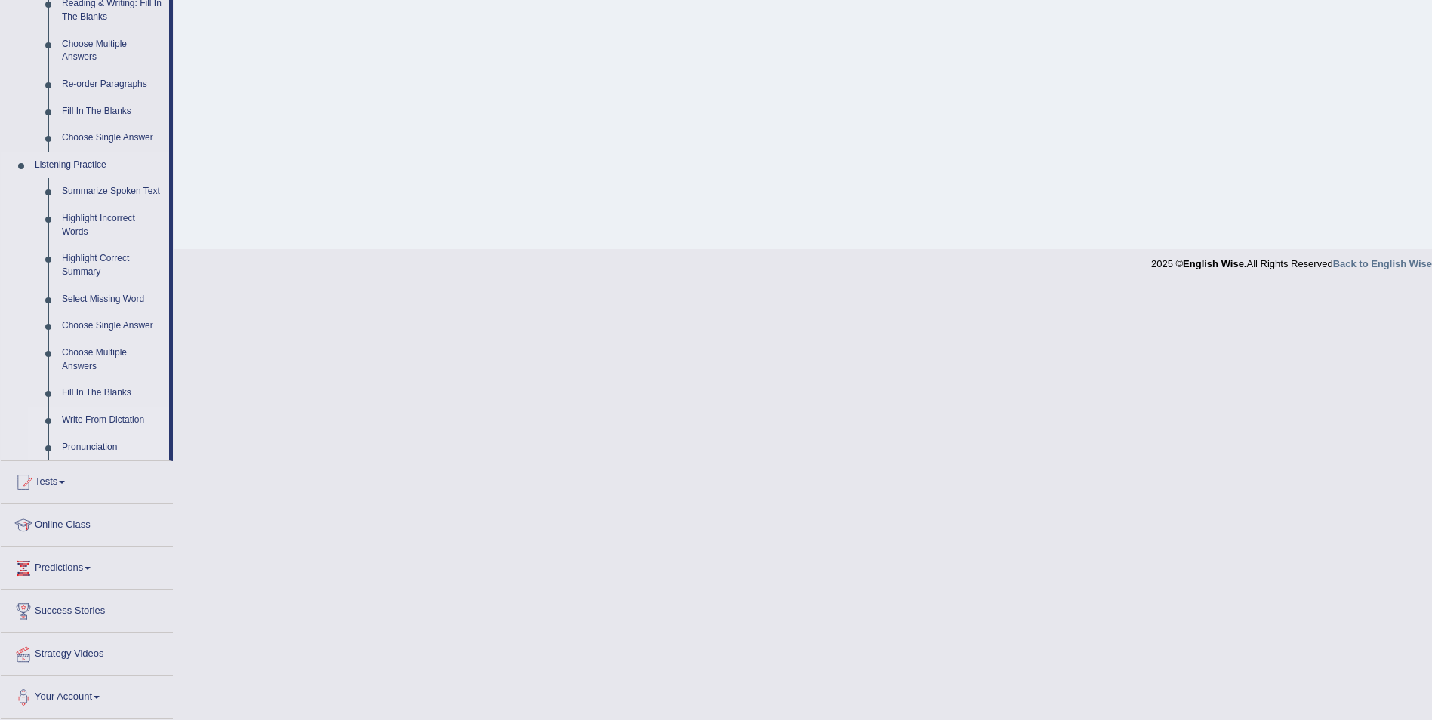
click at [91, 415] on link "Write From Dictation" at bounding box center [112, 420] width 114 height 27
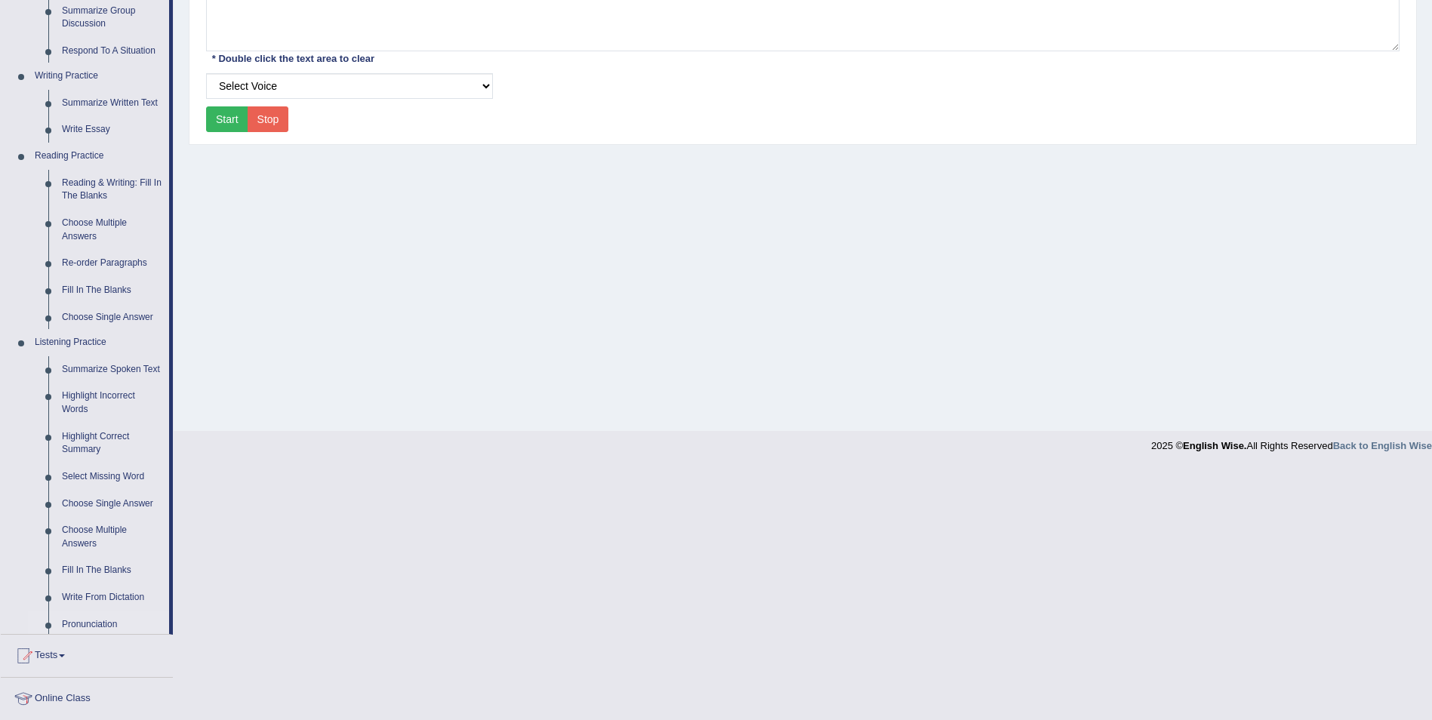
scroll to position [72, 0]
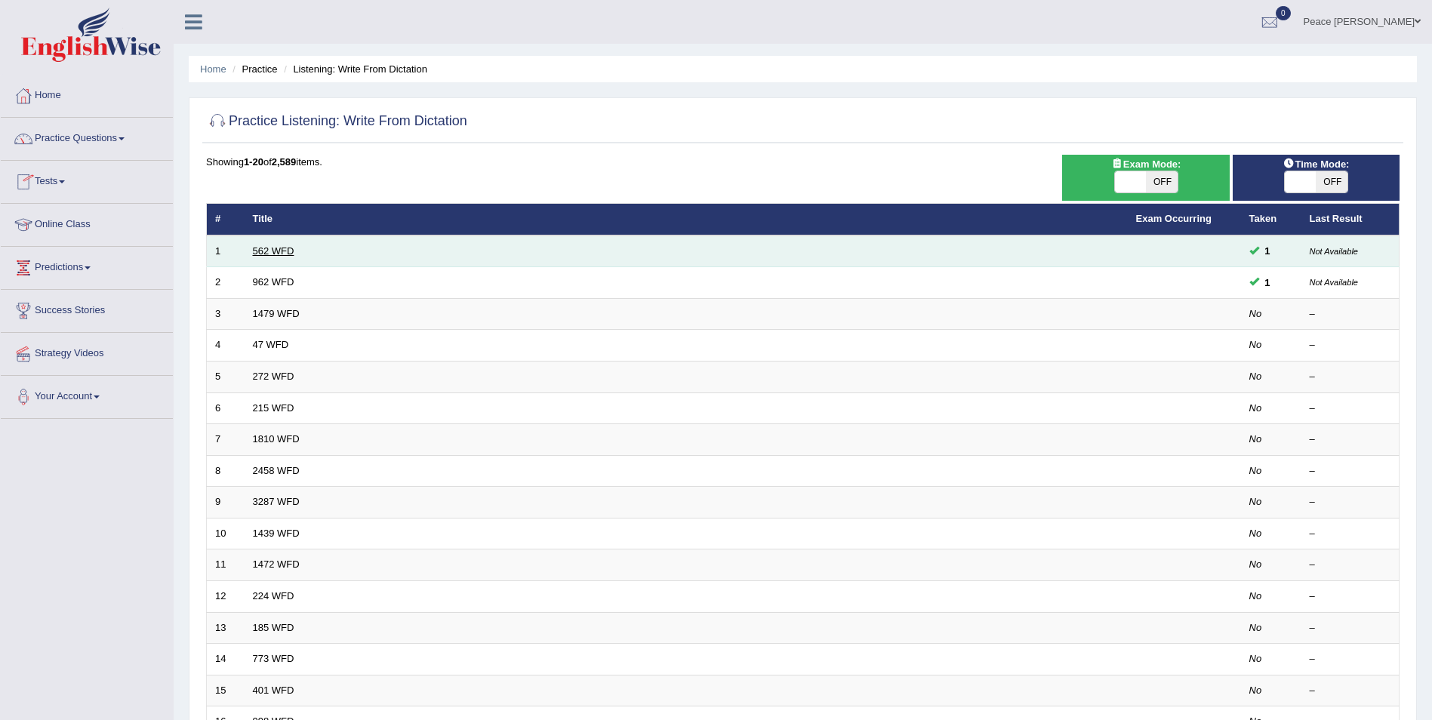
click at [280, 248] on link "562 WFD" at bounding box center [274, 250] width 42 height 11
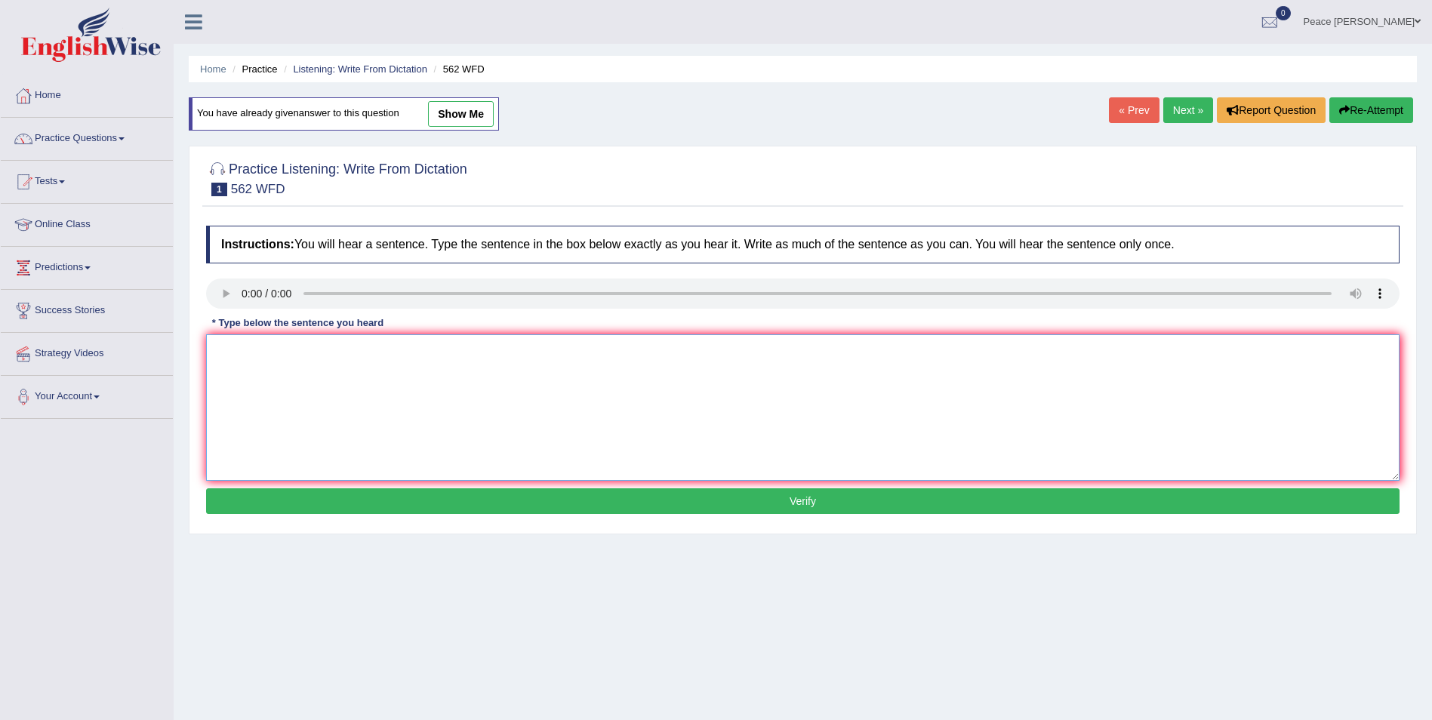
click at [841, 394] on textarea at bounding box center [802, 407] width 1193 height 146
click at [143, 393] on div "Toggle navigation Home Practice Questions Speaking Practice Read Aloud Repeat S…" at bounding box center [716, 392] width 1432 height 785
drag, startPoint x: 119, startPoint y: 423, endPoint x: 145, endPoint y: 426, distance: 25.8
drag, startPoint x: 145, startPoint y: 426, endPoint x: 168, endPoint y: 420, distance: 24.2
drag, startPoint x: 171, startPoint y: 417, endPoint x: -3, endPoint y: 350, distance: 186.5
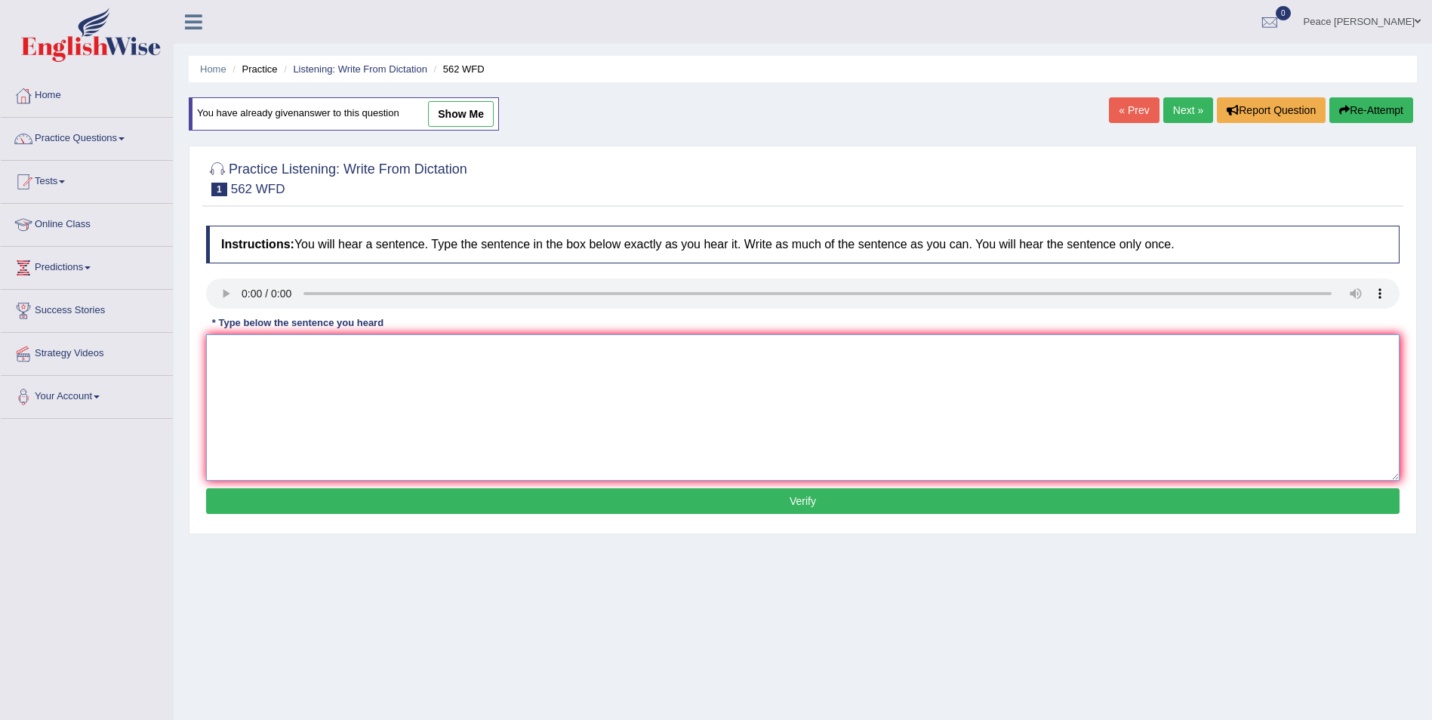
click at [386, 401] on textarea at bounding box center [802, 407] width 1193 height 146
click at [470, 348] on textarea "The gab between the rich and the poor does not decrese." at bounding box center [802, 407] width 1193 height 146
type textarea "The gab between the rich and the poor does not decrese."
click at [789, 493] on button "Verify" at bounding box center [802, 501] width 1193 height 26
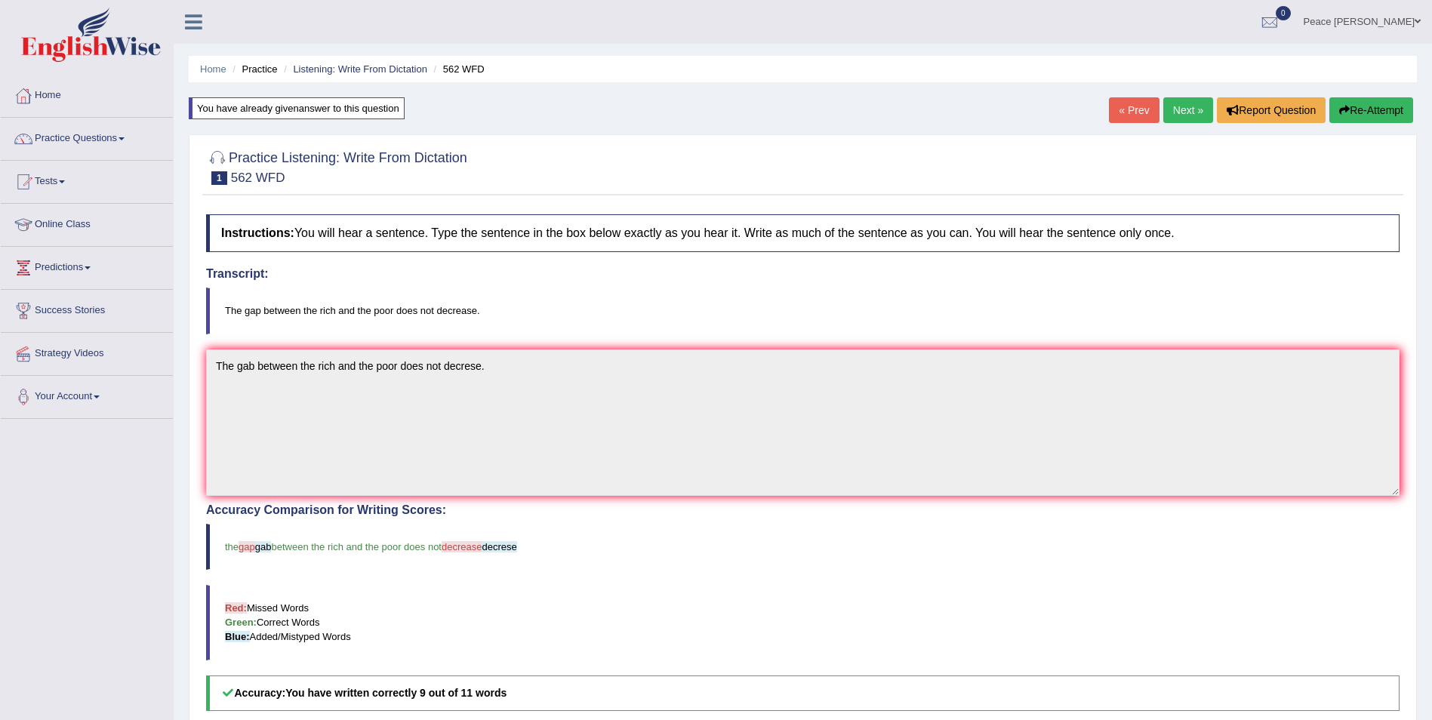
click at [1189, 109] on link "Next »" at bounding box center [1188, 110] width 50 height 26
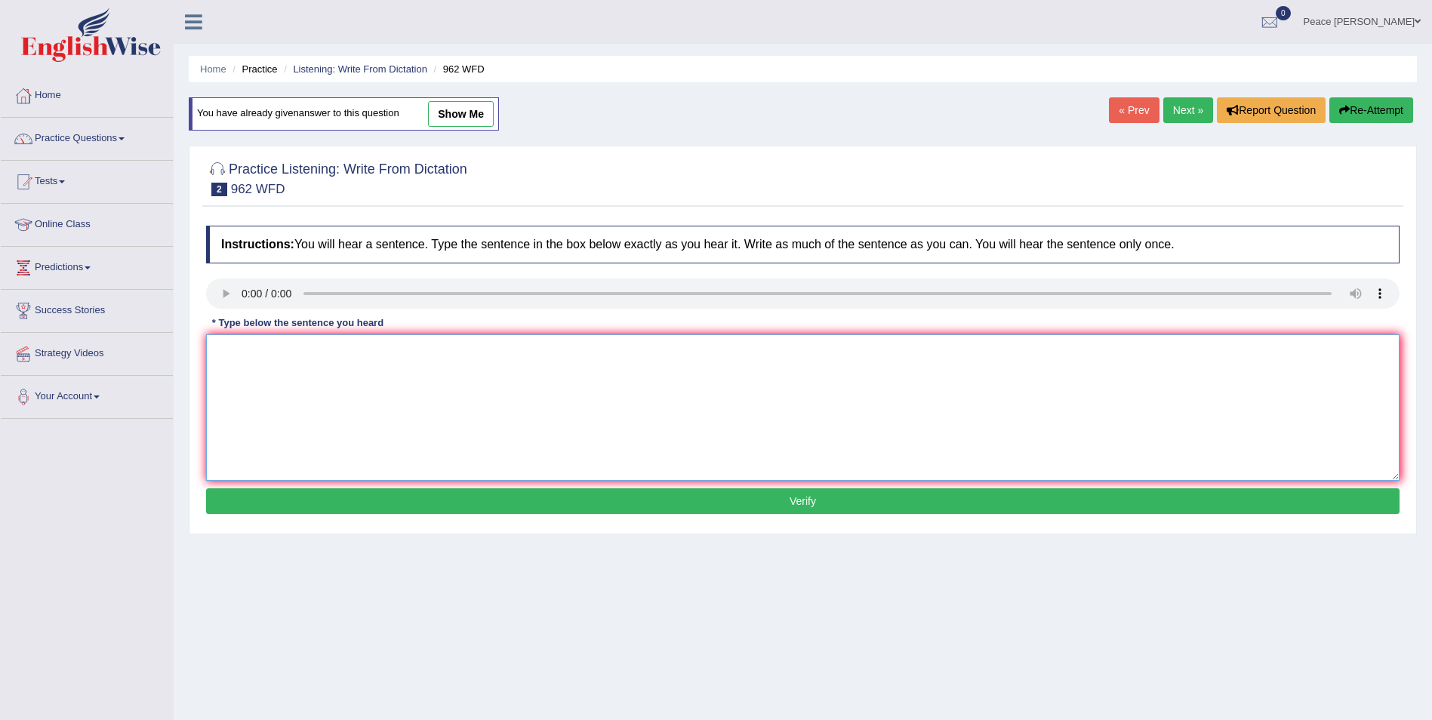
click at [281, 358] on textarea at bounding box center [802, 407] width 1193 height 146
type textarea "If you have any question about the exam, please raise your hand."
click at [694, 509] on button "Verify" at bounding box center [802, 501] width 1193 height 26
click at [694, 509] on div "Home Practice Listening: Write From Dictation 962 WFD You have already given an…" at bounding box center [803, 377] width 1258 height 755
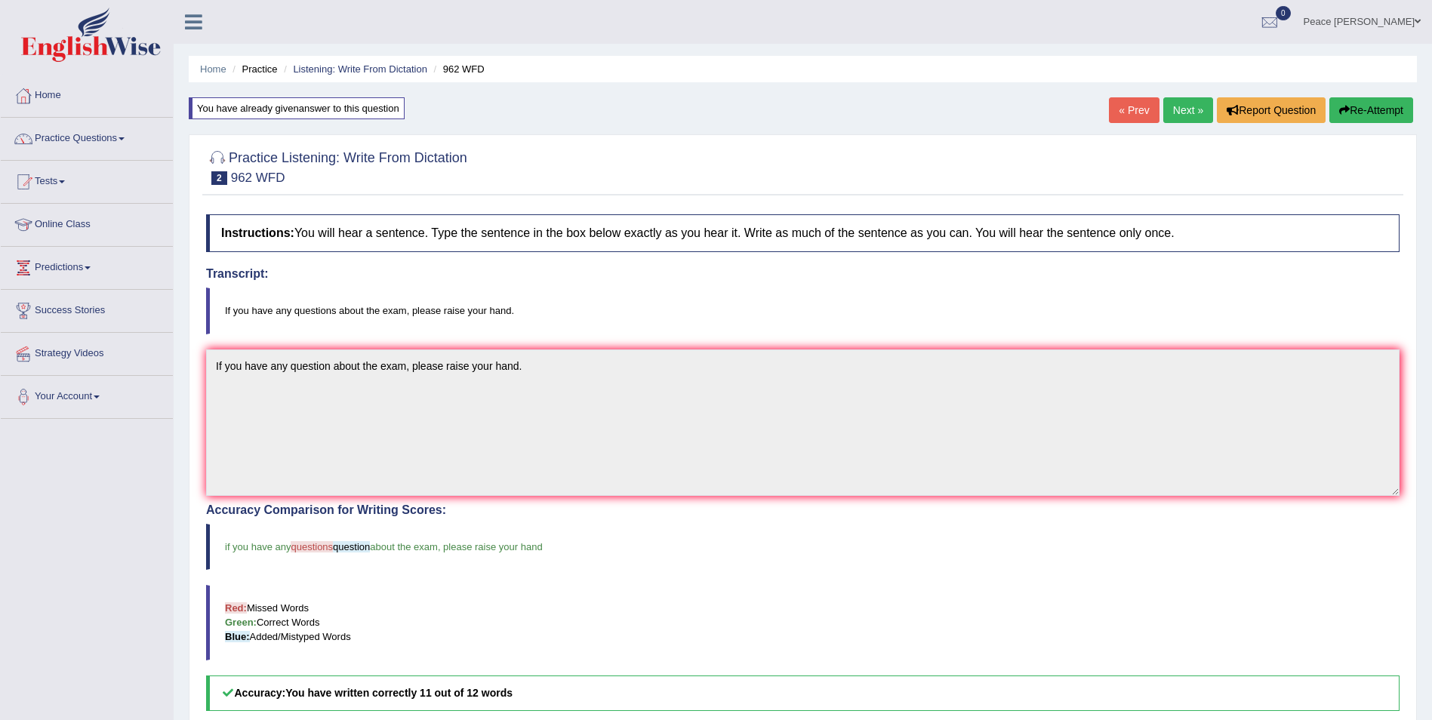
click at [1142, 648] on blockquote "Red: Missed Words Green: Correct Words Blue: Added/Mistyped Words" at bounding box center [802, 622] width 1193 height 75
click at [1190, 115] on link "Next »" at bounding box center [1188, 110] width 50 height 26
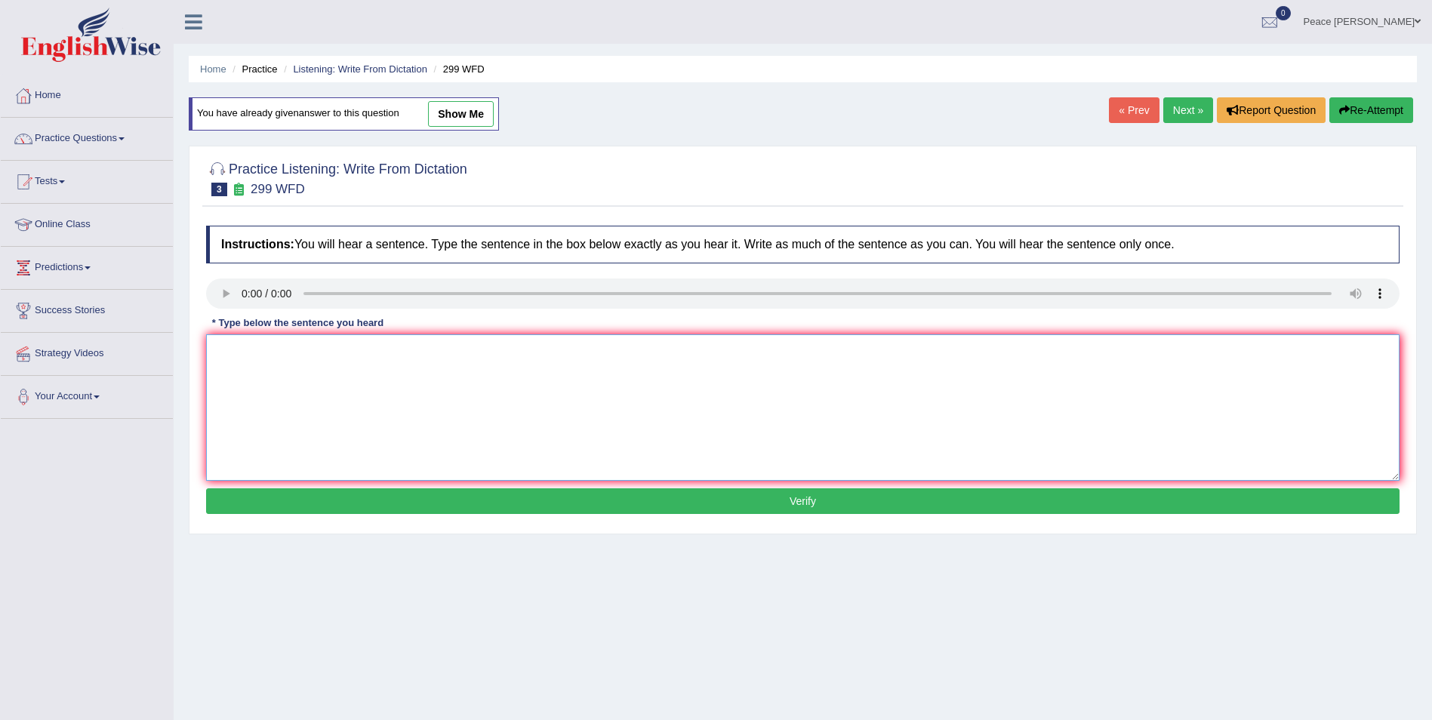
click at [294, 376] on textarea at bounding box center [802, 407] width 1193 height 146
click at [300, 355] on textarea at bounding box center [802, 407] width 1193 height 146
type textarea "Student representatives will be visiting with forms."
click at [537, 500] on button "Verify" at bounding box center [802, 501] width 1193 height 26
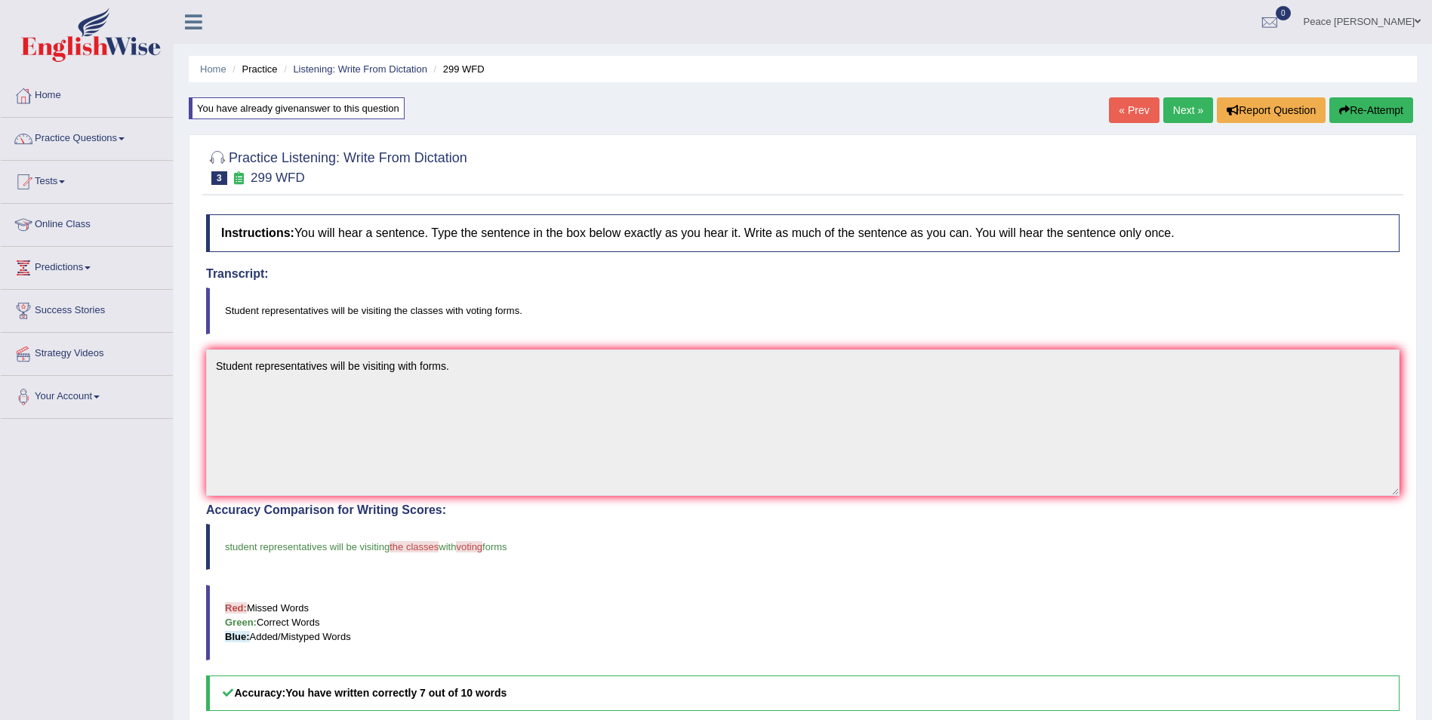
click at [1195, 108] on link "Next »" at bounding box center [1188, 110] width 50 height 26
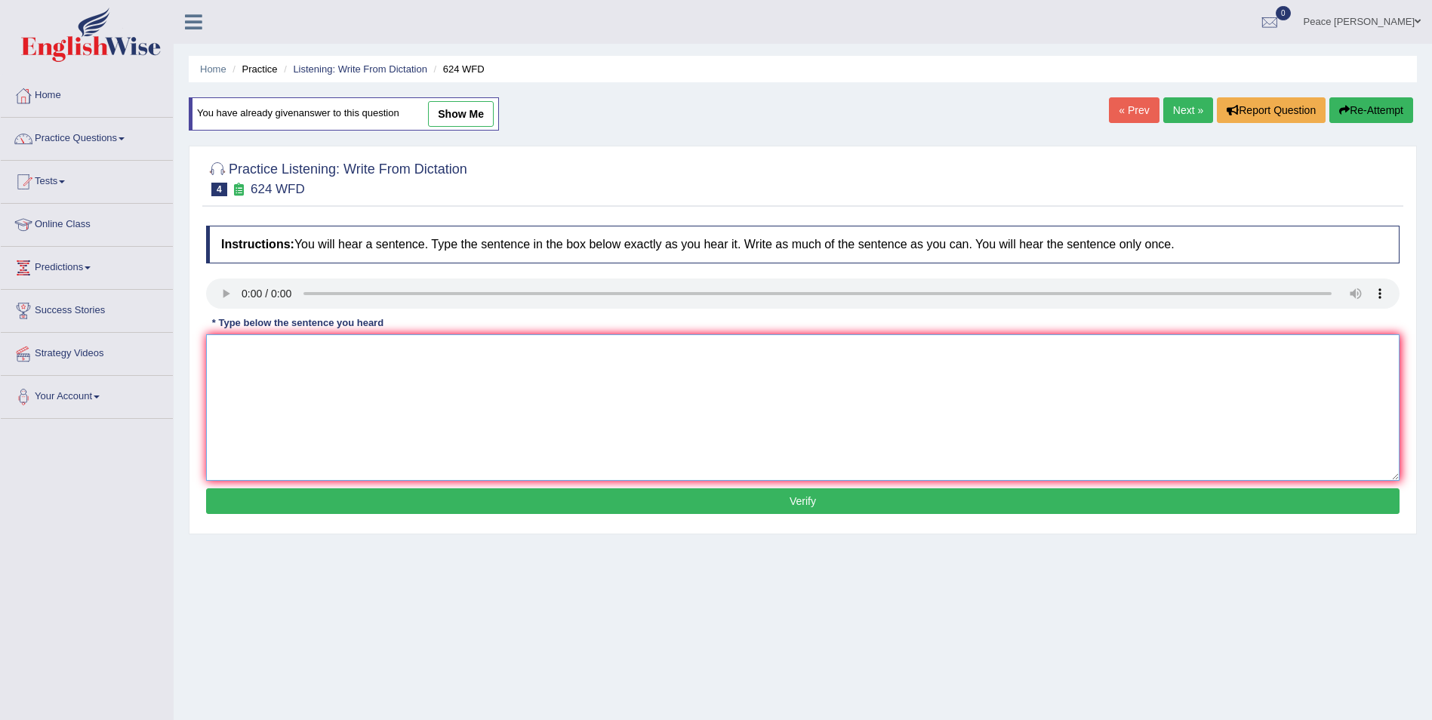
click at [277, 398] on textarea at bounding box center [802, 407] width 1193 height 146
type textarea "Our courses helps to inprove cretical thinking and learning skills."
click at [485, 504] on button "Verify" at bounding box center [802, 501] width 1193 height 26
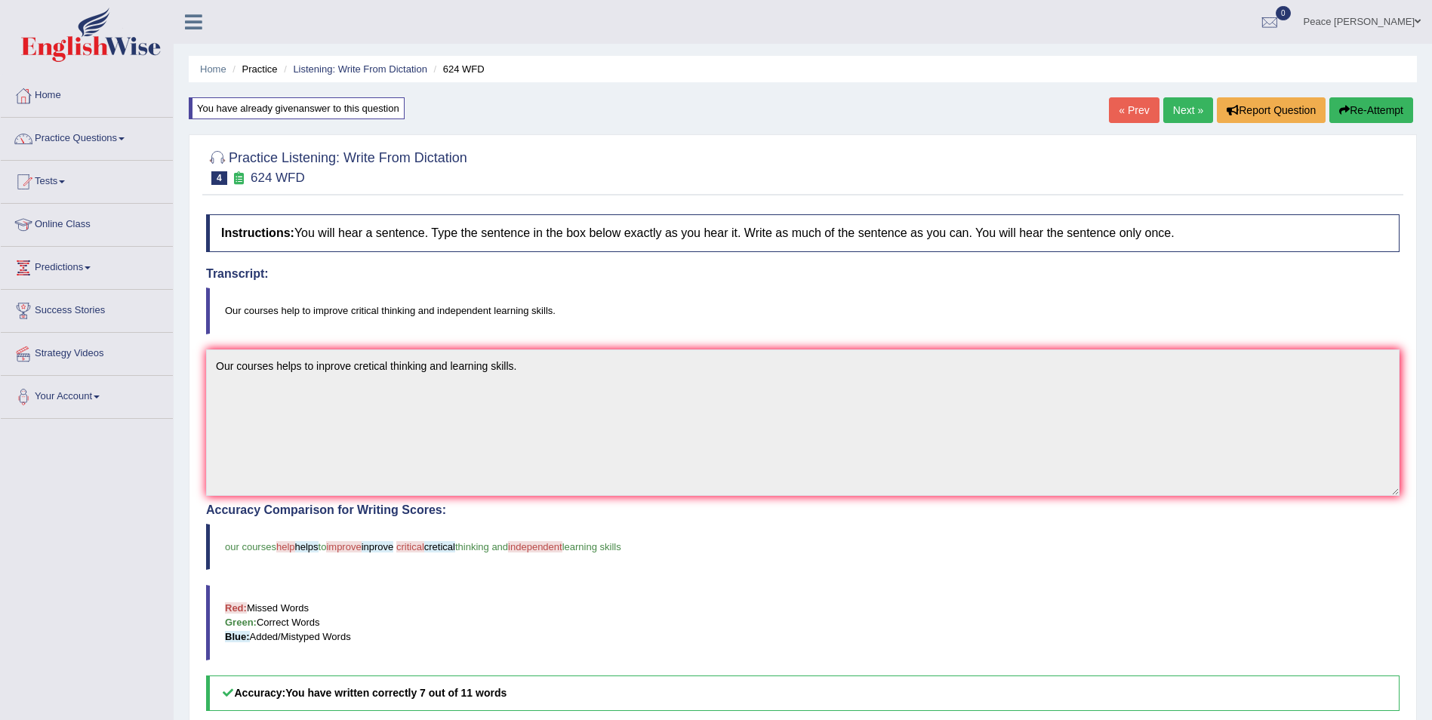
click at [1179, 113] on link "Next »" at bounding box center [1188, 110] width 50 height 26
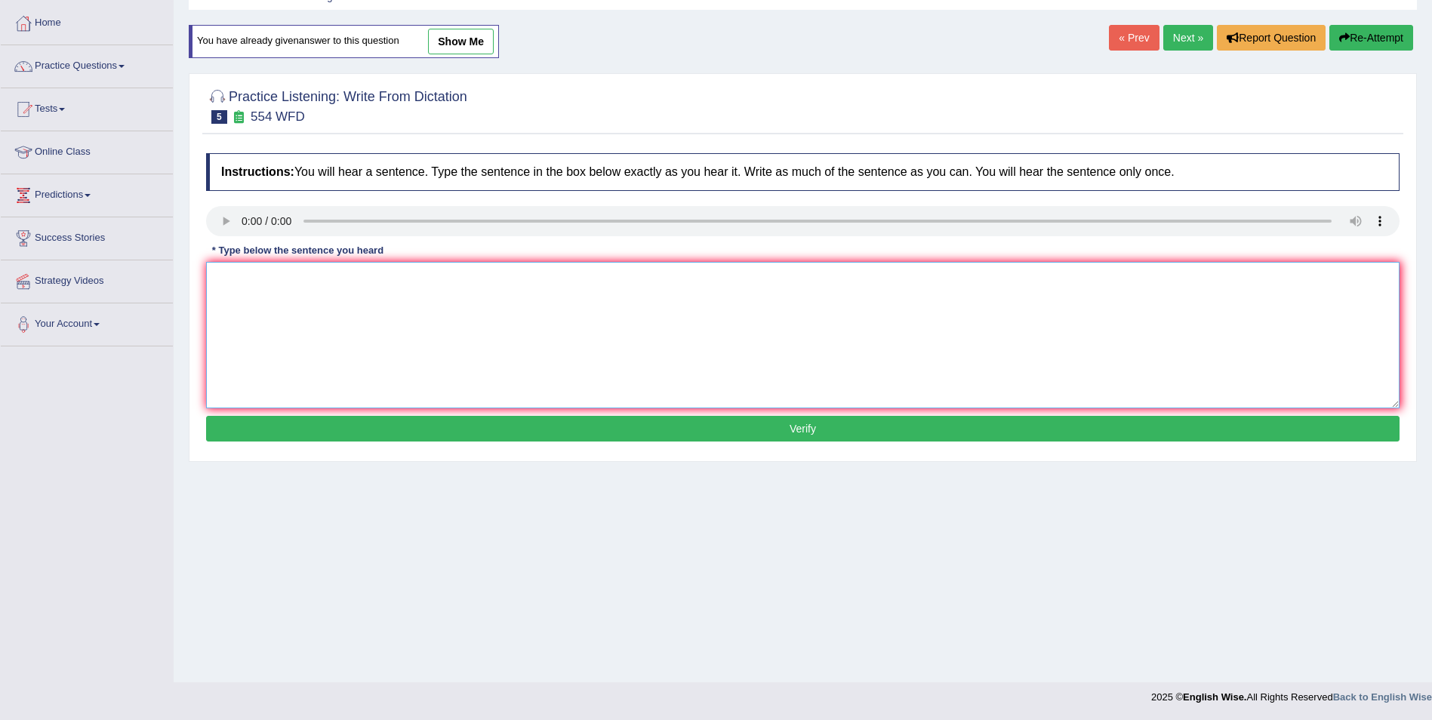
click at [306, 291] on textarea at bounding box center [802, 335] width 1193 height 146
type textarea "We are able to worked in a tearm."
click at [449, 426] on button "Verify" at bounding box center [802, 429] width 1193 height 26
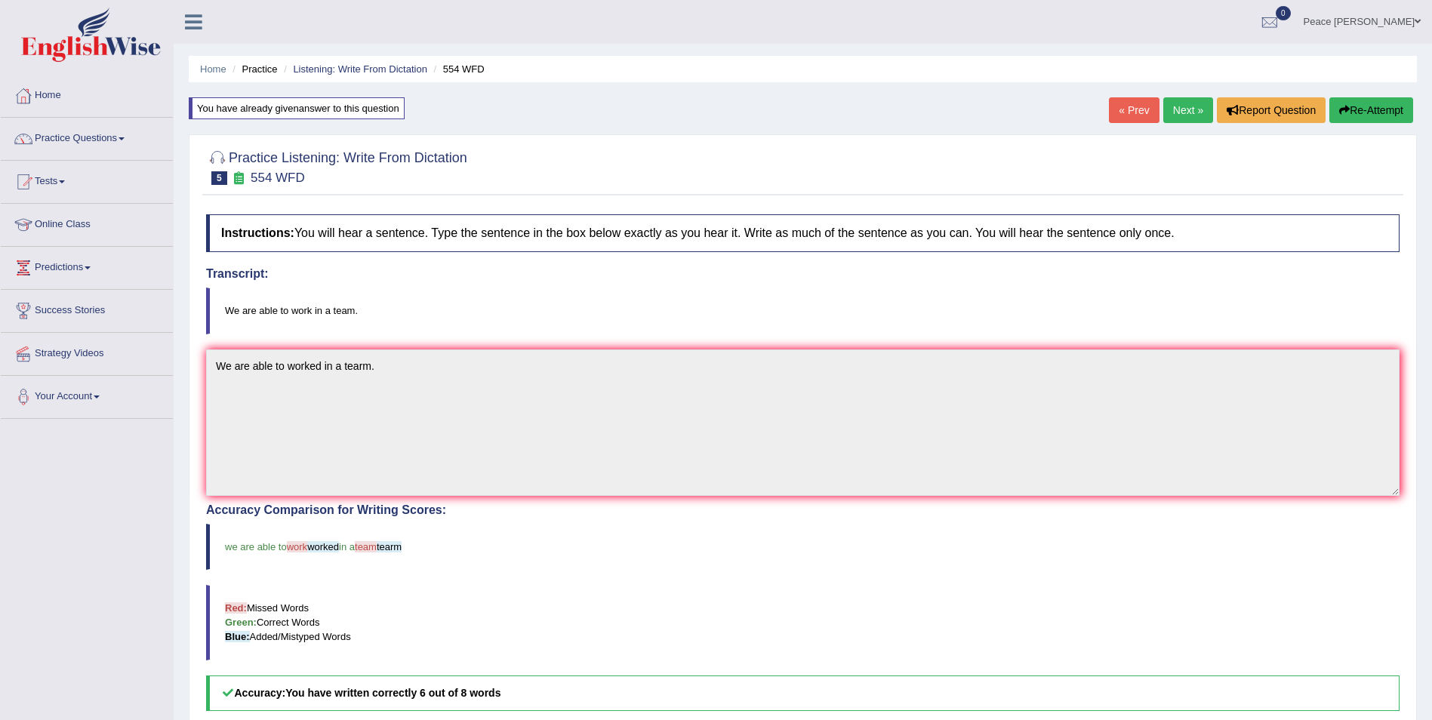
click at [1187, 109] on link "Next »" at bounding box center [1188, 110] width 50 height 26
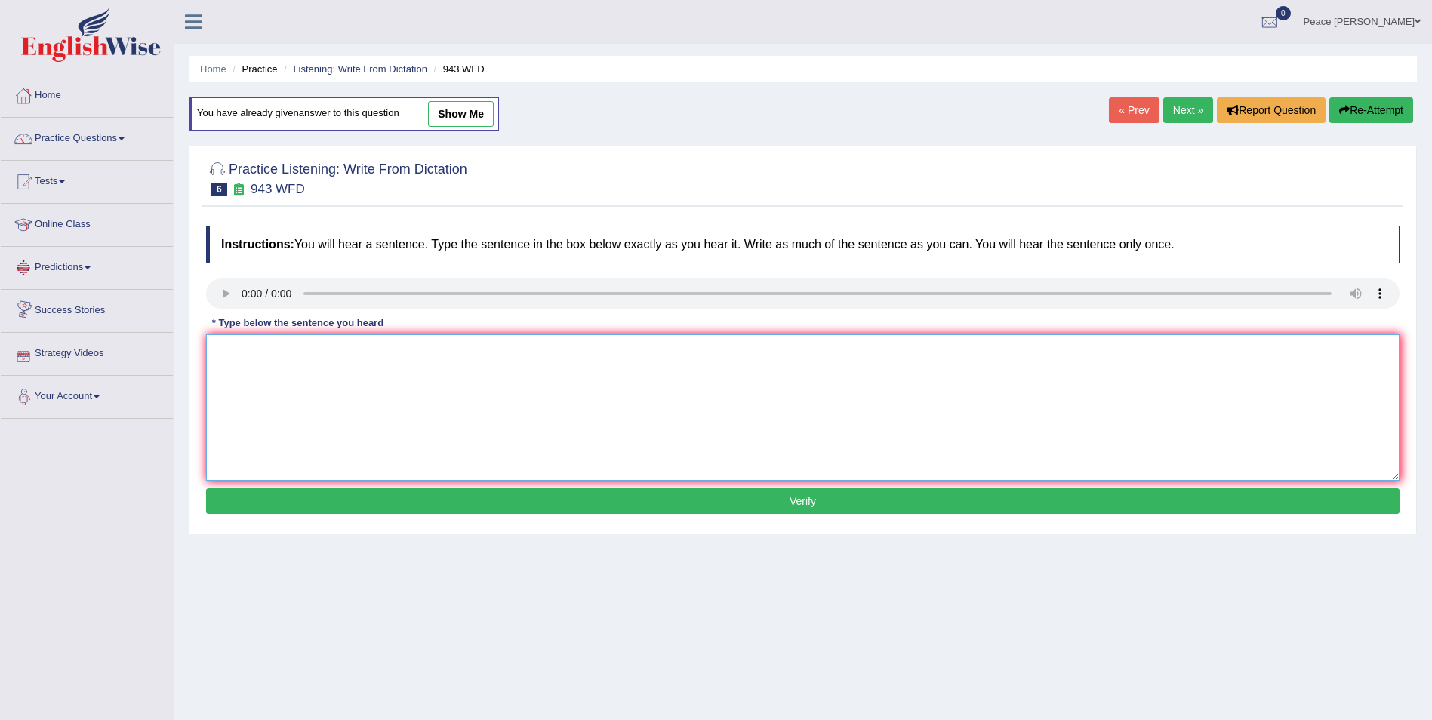
click at [373, 405] on textarea at bounding box center [802, 407] width 1193 height 146
type textarea "Farming methods across the world, have greatly increase recently."
click at [440, 497] on button "Verify" at bounding box center [802, 501] width 1193 height 26
click at [440, 497] on div "Home Practice Listening: Write From Dictation 943 WFD You have already given an…" at bounding box center [803, 377] width 1258 height 755
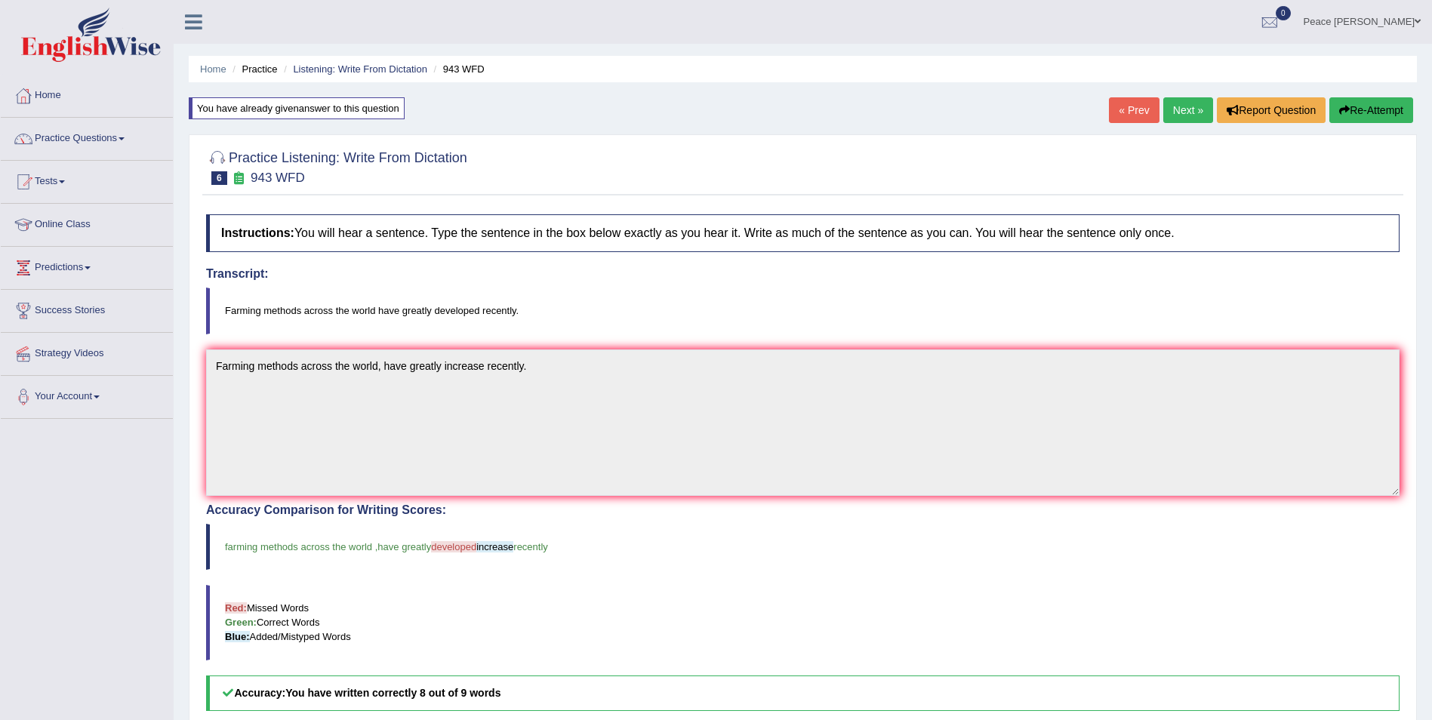
click at [1193, 107] on link "Next »" at bounding box center [1188, 110] width 50 height 26
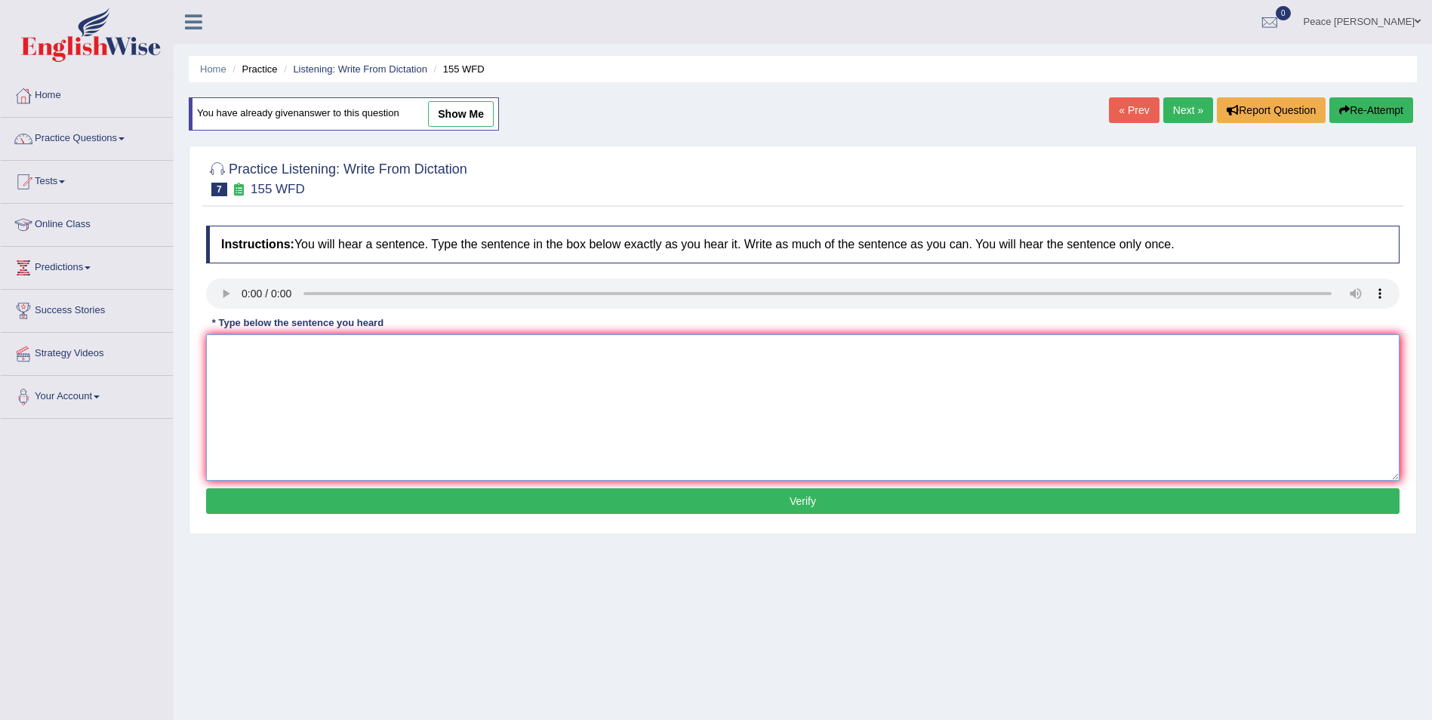
click at [417, 432] on textarea at bounding box center [802, 407] width 1193 height 146
click at [305, 380] on textarea at bounding box center [802, 407] width 1193 height 146
click at [372, 350] on textarea "Important details from the arguement are missing in the submit." at bounding box center [802, 407] width 1193 height 146
click at [373, 348] on textarea "Important details from the arguement are missing in the submit." at bounding box center [802, 407] width 1193 height 146
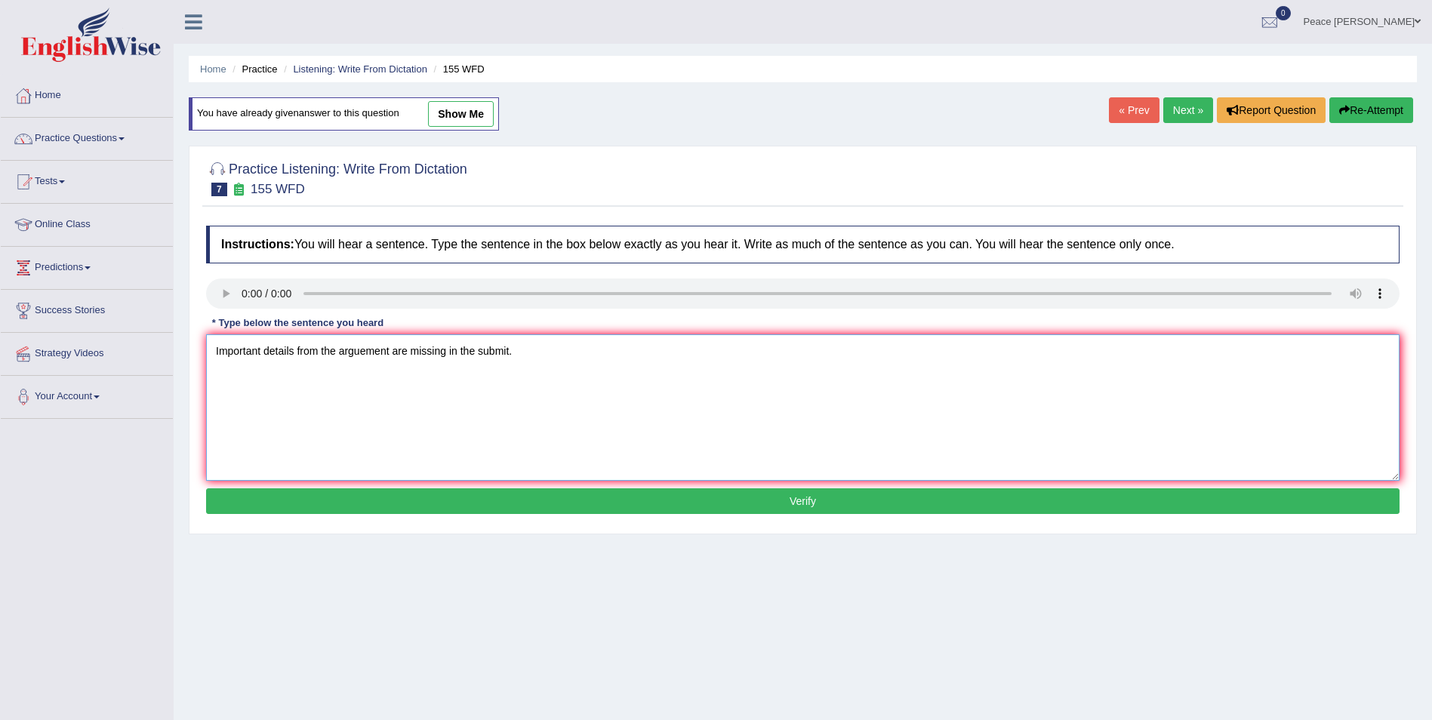
click at [373, 356] on textarea "Important details from the arguement are missing in the submit." at bounding box center [802, 407] width 1193 height 146
click at [364, 349] on textarea "Important details from the arguement are missing in the submit." at bounding box center [802, 407] width 1193 height 146
type textarea "Important details from the arguement are missing in the submit."
click at [534, 502] on button "Verify" at bounding box center [802, 501] width 1193 height 26
click at [534, 502] on div "Home Practice Listening: Write From Dictation 155 WFD You have already given an…" at bounding box center [803, 377] width 1258 height 755
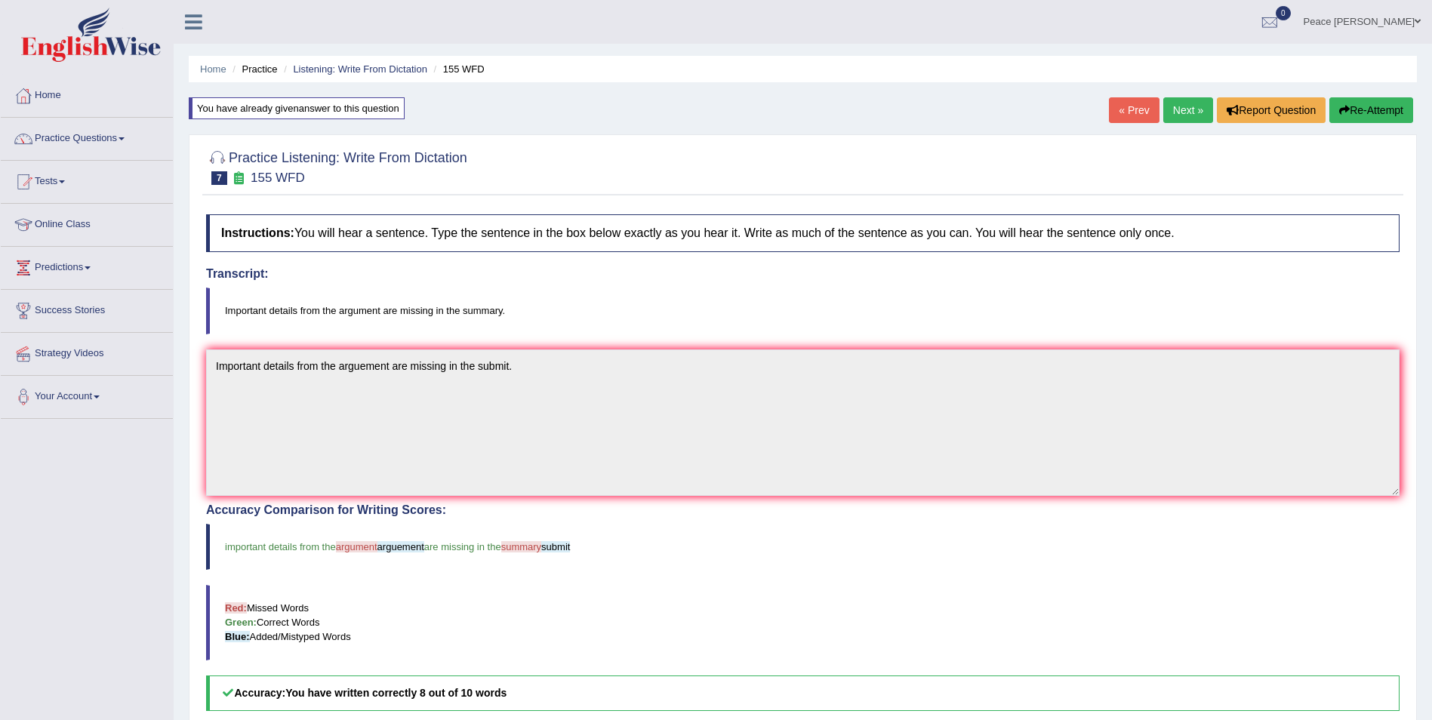
click at [1188, 101] on link "Next »" at bounding box center [1188, 110] width 50 height 26
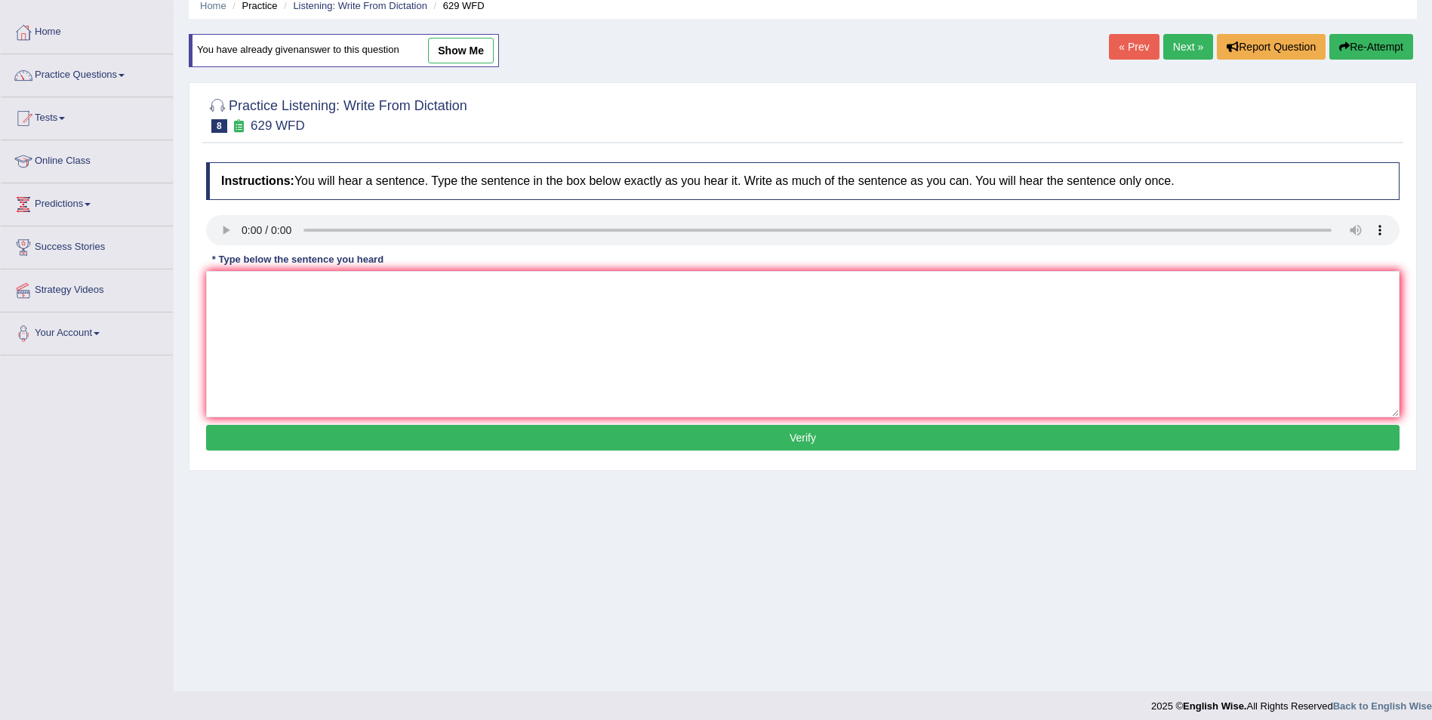
scroll to position [72, 0]
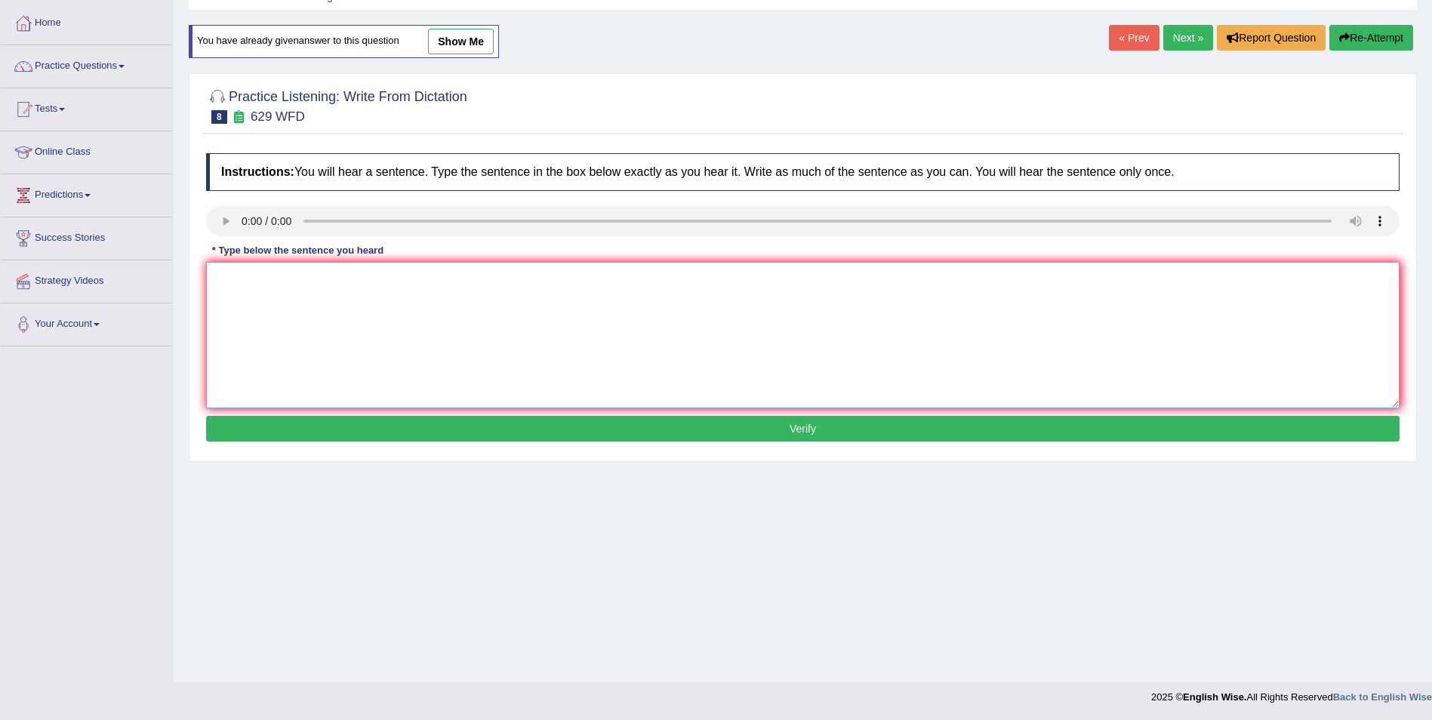
click at [244, 315] on textarea at bounding box center [802, 335] width 1193 height 146
type textarea "Please prove the ideas to support in this argument."
click at [607, 419] on button "Verify" at bounding box center [802, 429] width 1193 height 26
click at [607, 419] on div "Home Practice Listening: Write From Dictation 629 WFD You have already given an…" at bounding box center [808, 305] width 1269 height 755
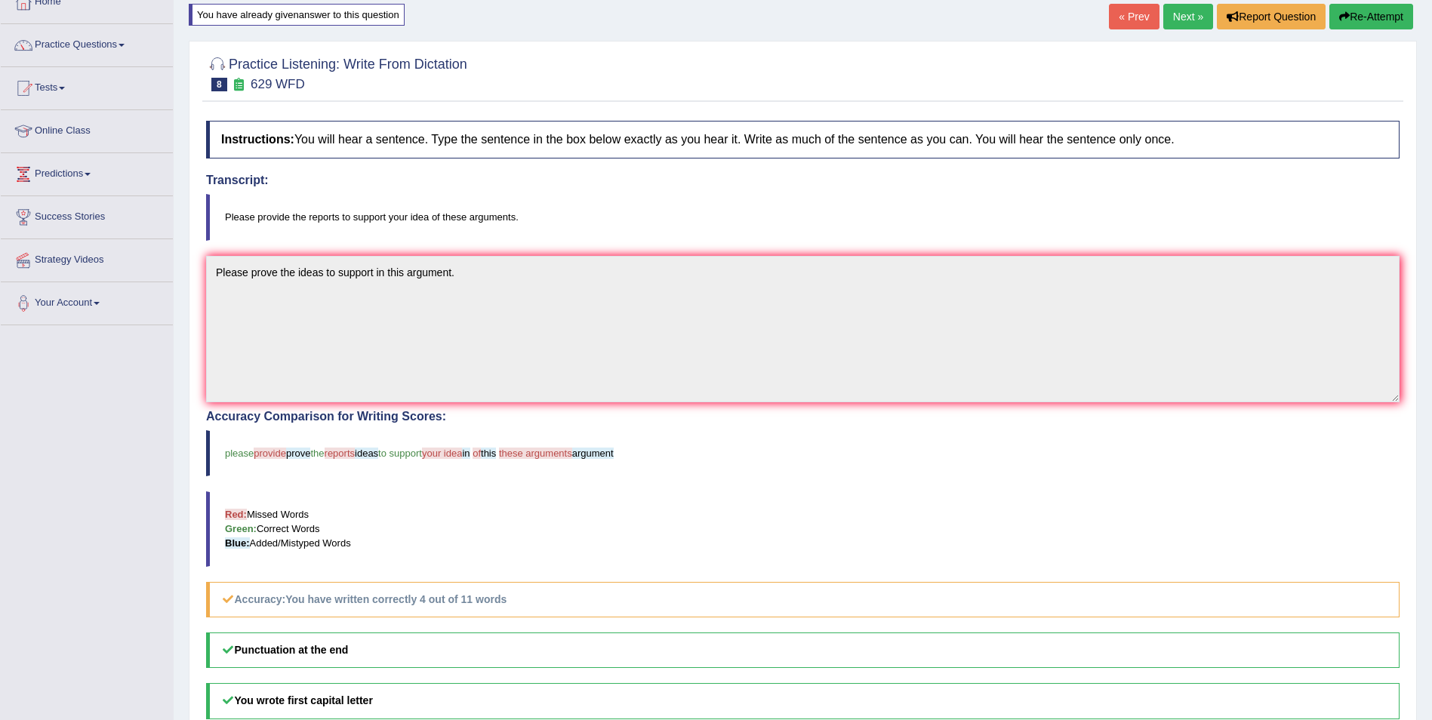
scroll to position [252, 0]
